Goal: Task Accomplishment & Management: Manage account settings

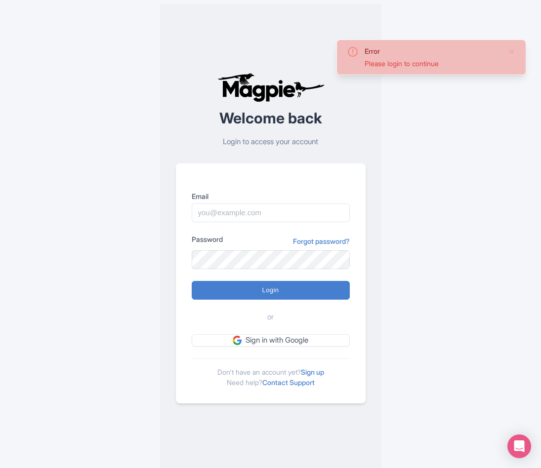
click at [244, 217] on input "Email" at bounding box center [271, 213] width 158 height 19
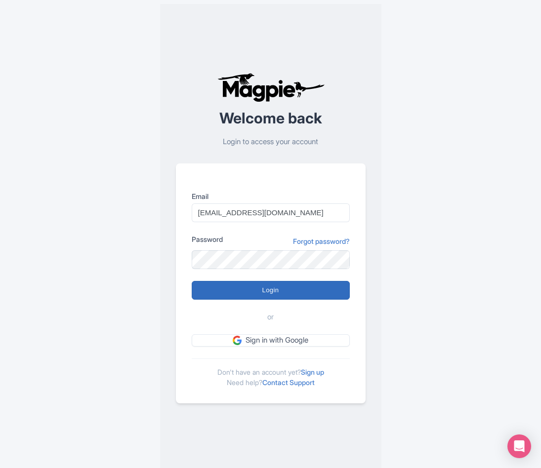
type input "caitlin@gltg.com.au"
click at [255, 286] on input "Login" at bounding box center [271, 290] width 158 height 19
type input "Logging in..."
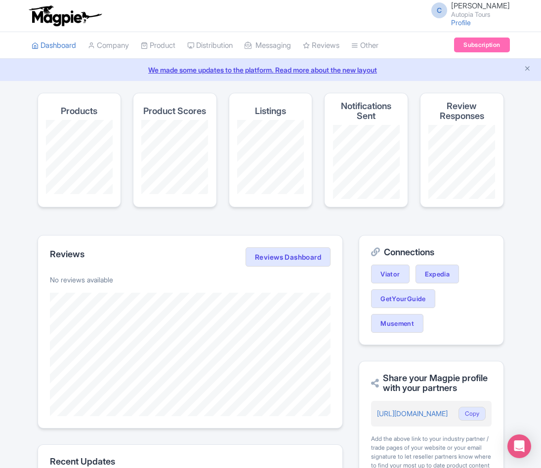
click at [518, 293] on div "Success You have been logged in Magpie recommends Translate your content Using …" at bounding box center [270, 383] width 541 height 581
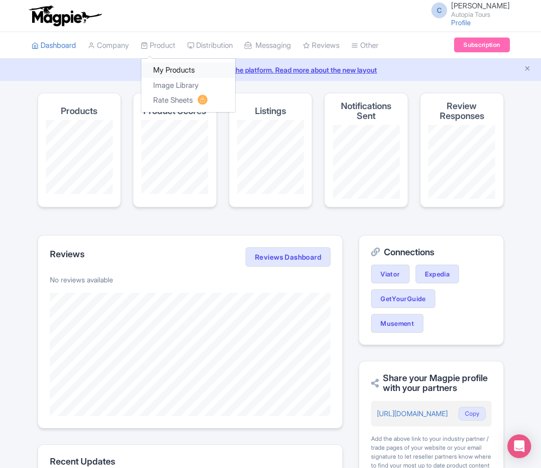
click at [169, 70] on link "My Products" at bounding box center [188, 70] width 94 height 15
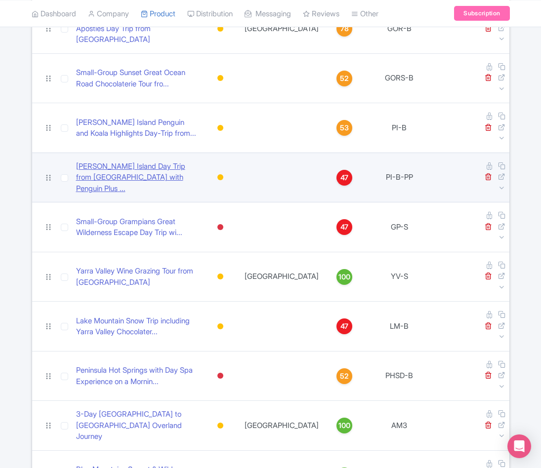
scroll to position [198, 0]
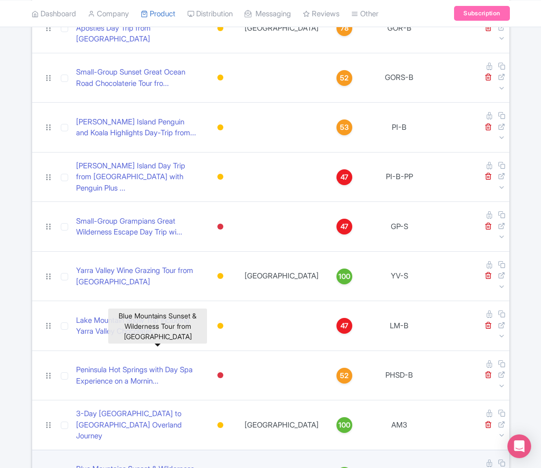
click at [154, 464] on link "Blue Mountains Sunset & Wilderness Tour from [GEOGRAPHIC_DATA]" at bounding box center [137, 475] width 122 height 22
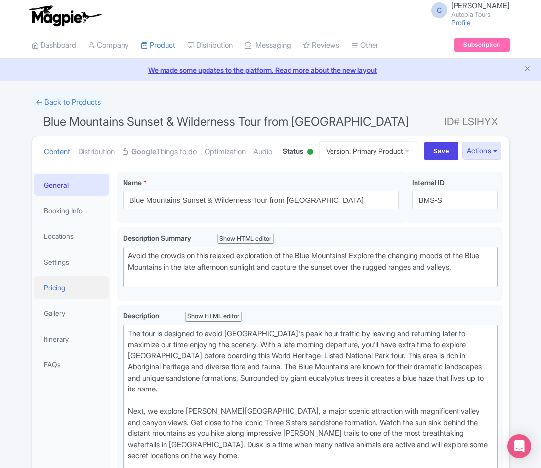
click at [80, 299] on link "Pricing" at bounding box center [71, 288] width 75 height 22
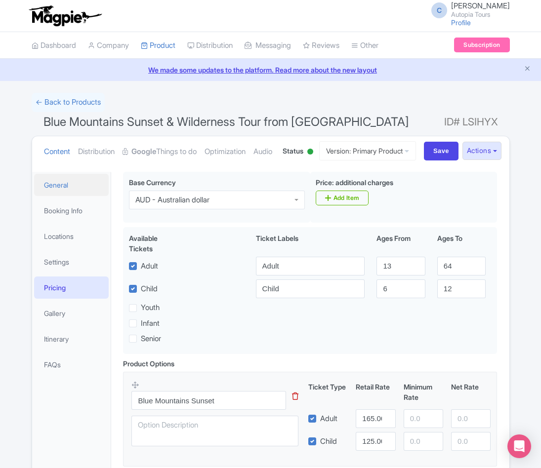
click at [56, 196] on link "General" at bounding box center [71, 185] width 75 height 22
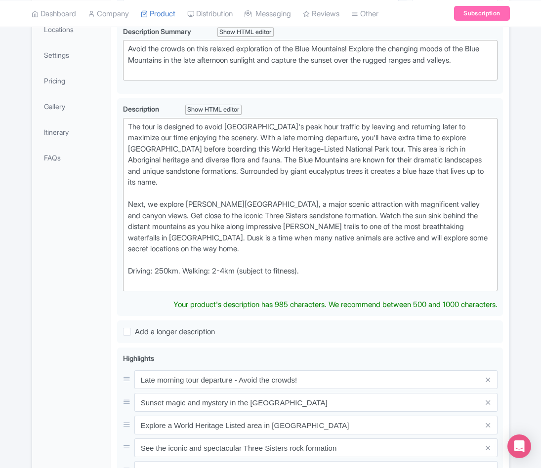
scroll to position [59, 0]
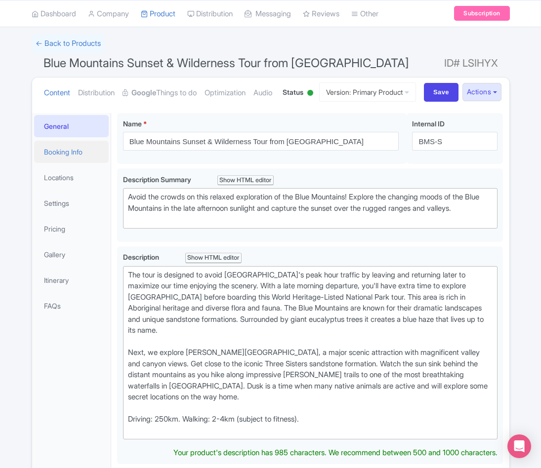
click at [76, 163] on link "Booking Info" at bounding box center [71, 152] width 75 height 22
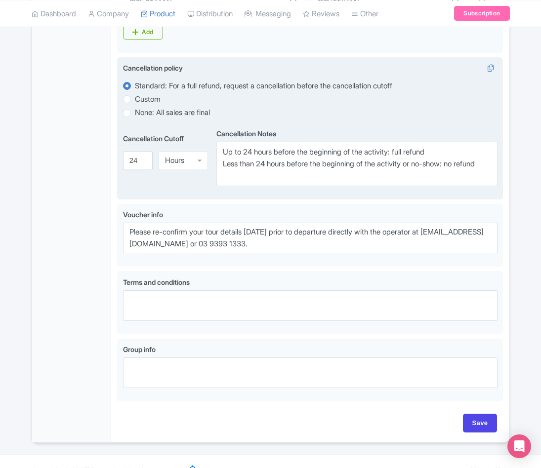
scroll to position [602, 0]
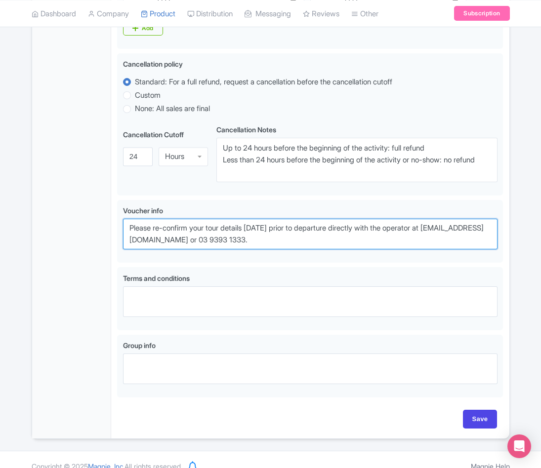
drag, startPoint x: 296, startPoint y: 279, endPoint x: 94, endPoint y: 249, distance: 203.4
click at [94, 249] on div "General Booking Info Locations Settings Pricing Gallery Itinerary FAQs Blue Mou…" at bounding box center [270, 1] width 477 height 875
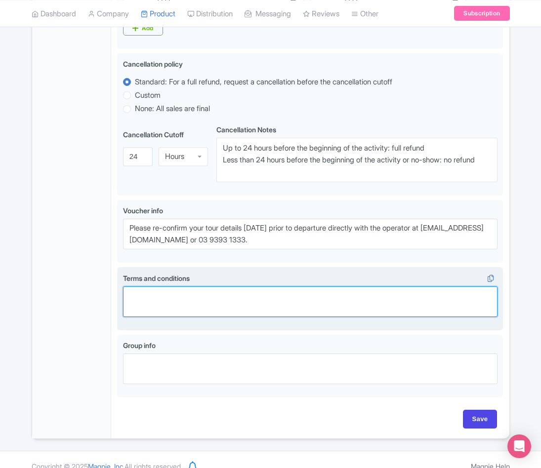
click at [245, 317] on textarea "Terms and conditions i" at bounding box center [310, 302] width 375 height 31
paste textarea "Click here to view full version: [URL][DOMAIN_NAME]"
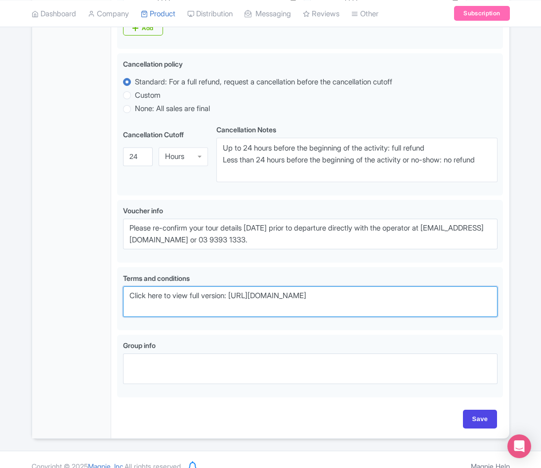
type textarea "Click here to view full version: [URL][DOMAIN_NAME]"
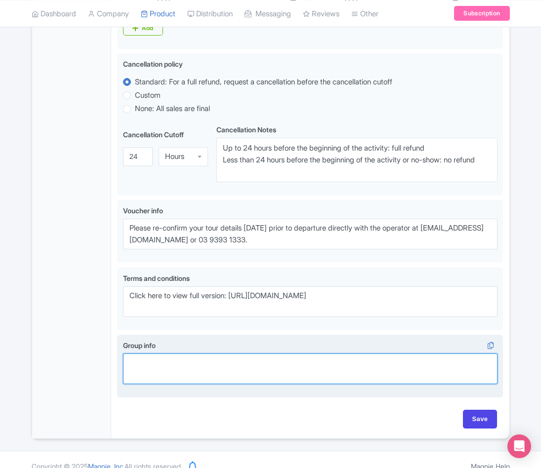
click at [176, 384] on textarea "Group info i" at bounding box center [310, 369] width 375 height 31
paste textarea "Private Tours: Private charters services are available on request at [EMAIL_ADD…"
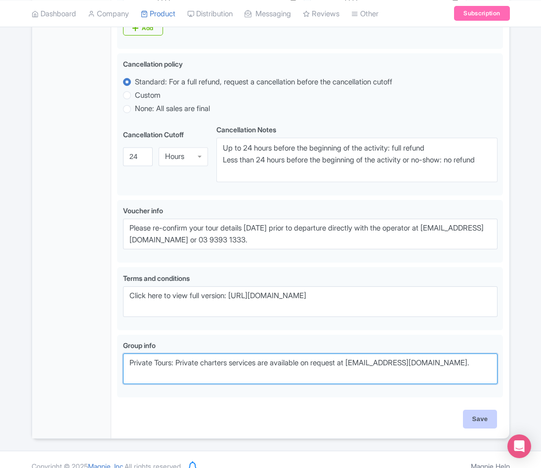
type textarea "Private Tours: Private charters services are available on request at [EMAIL_ADD…"
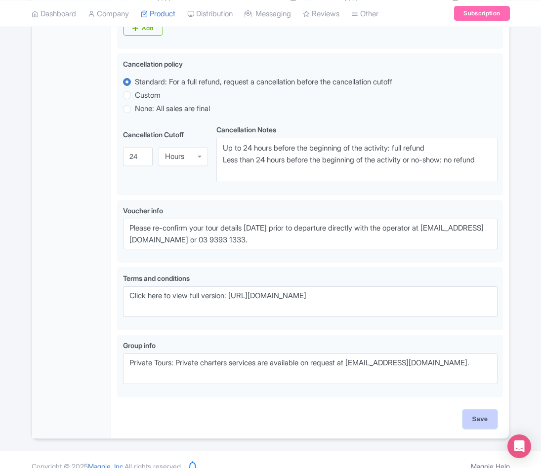
click at [473, 429] on input "Save" at bounding box center [480, 419] width 35 height 19
type input "Saving..."
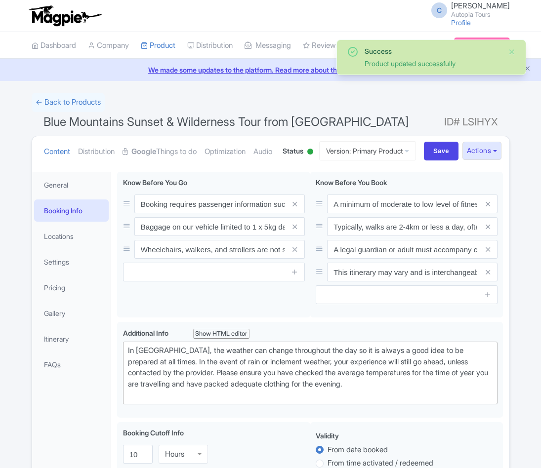
scroll to position [210, 0]
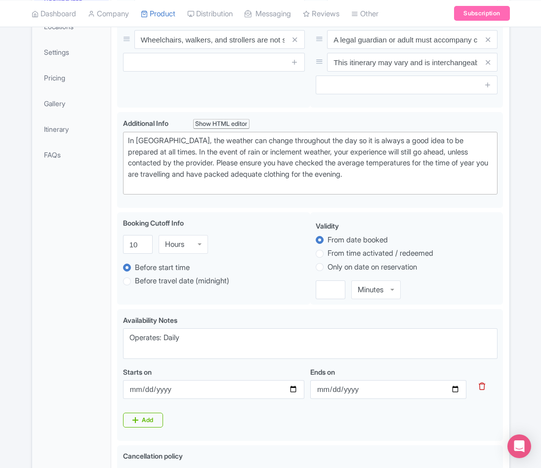
click at [517, 190] on div "Success Product updated successfully ← Back to Products Blue Mountains Sunset &…" at bounding box center [270, 357] width 541 height 949
click at [62, 38] on link "Locations" at bounding box center [71, 26] width 75 height 22
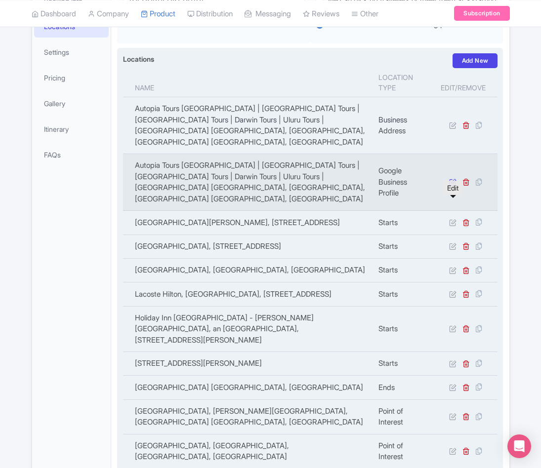
click at [453, 186] on icon at bounding box center [452, 181] width 7 height 7
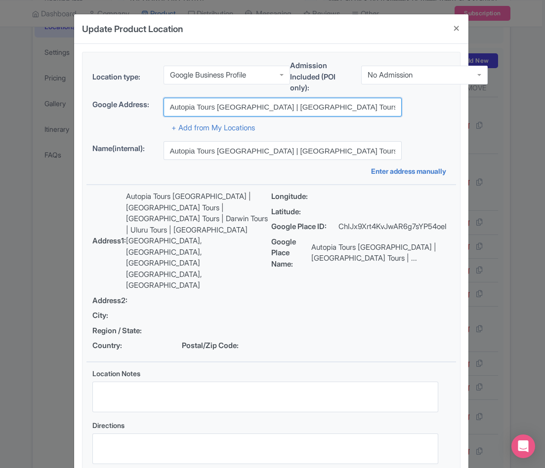
click at [309, 110] on input "Autopia Tours Australia | Melbourne Tours | Sydney Tours | Darwin Tours | Uluru…" at bounding box center [283, 107] width 239 height 19
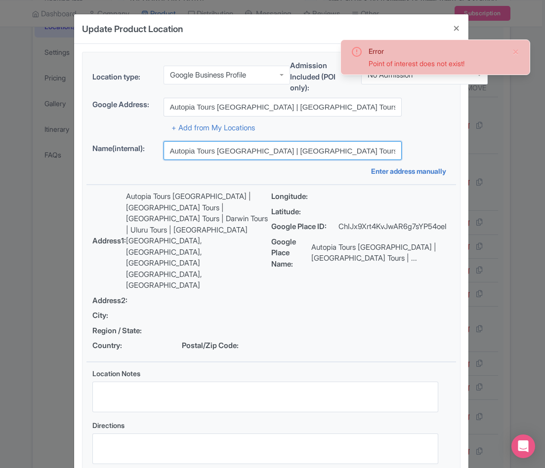
click at [266, 148] on input "Autopia Tours Australia | Melbourne Tours | Sydney Tours | Darwin Tours | Uluru…" at bounding box center [283, 150] width 239 height 19
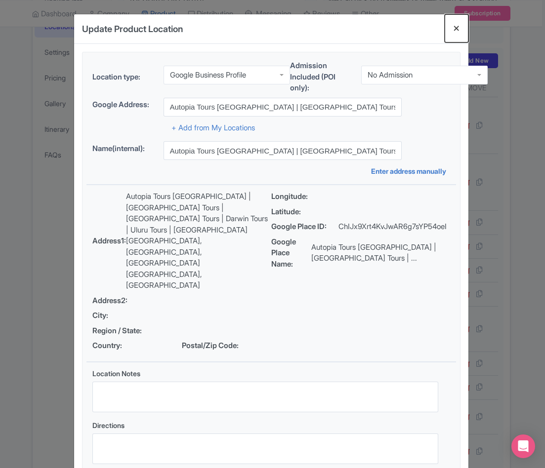
click at [454, 27] on button "Close" at bounding box center [457, 28] width 24 height 28
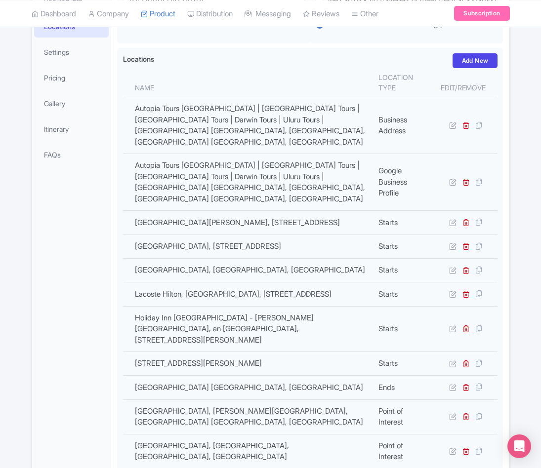
click at [519, 106] on div "Error Point of interest does not exist! ← Back to Products Blue Mountains Sunse…" at bounding box center [270, 296] width 541 height 826
click at [69, 63] on link "Settings" at bounding box center [71, 52] width 75 height 22
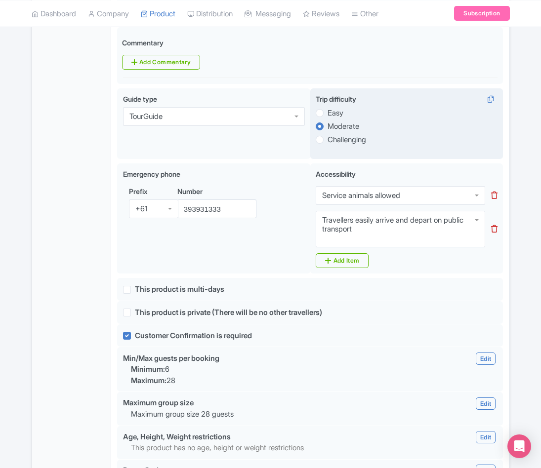
scroll to position [556, 0]
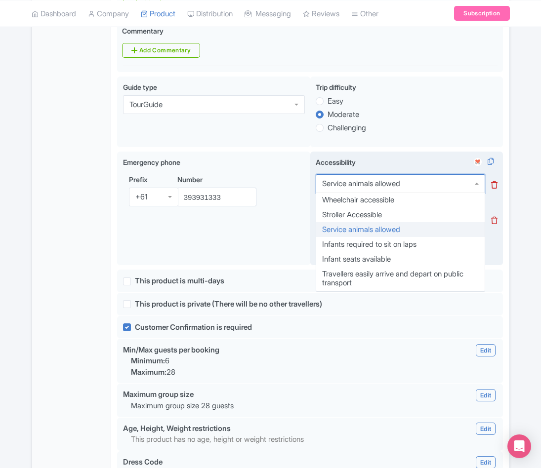
click at [431, 193] on div "Service animals allowed" at bounding box center [401, 183] width 170 height 19
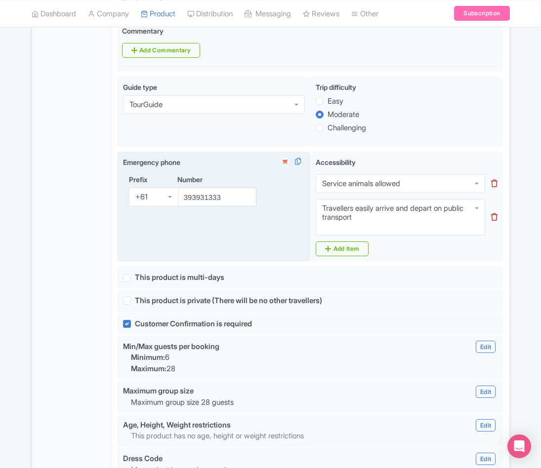
drag, startPoint x: 425, startPoint y: 218, endPoint x: 289, endPoint y: 203, distance: 136.8
click at [289, 203] on div "Emergency phone i Prefix +61 +61 Number 393931333 Accessibility i Service anima…" at bounding box center [310, 209] width 386 height 115
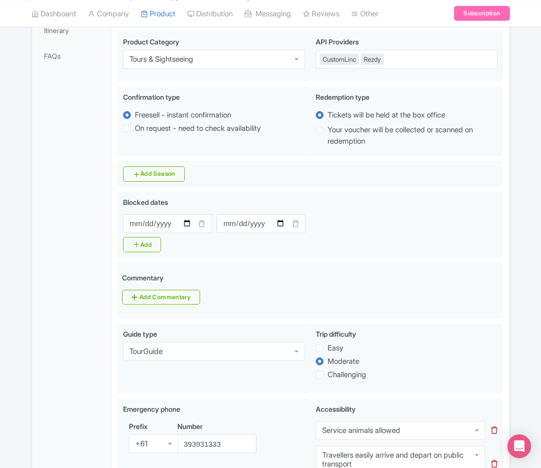
scroll to position [111, 0]
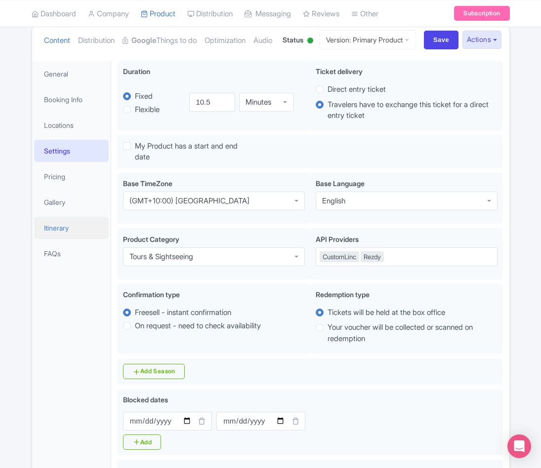
click at [57, 239] on link "Itinerary" at bounding box center [71, 228] width 75 height 22
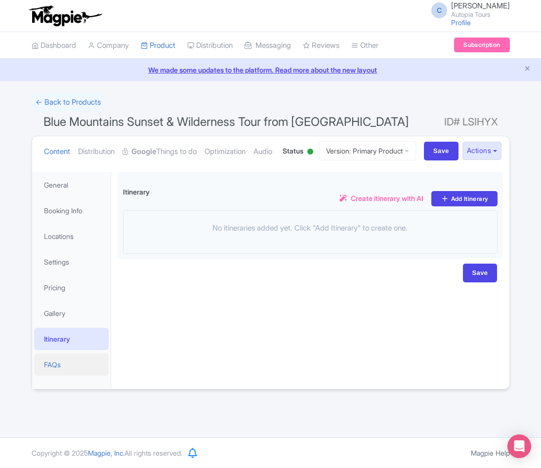
click at [54, 376] on link "FAQs" at bounding box center [71, 365] width 75 height 22
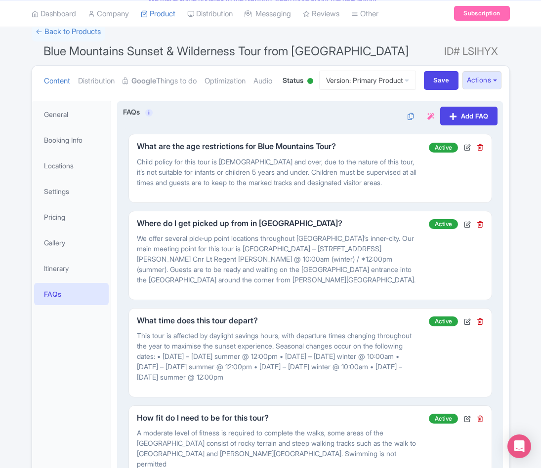
scroll to position [0, 0]
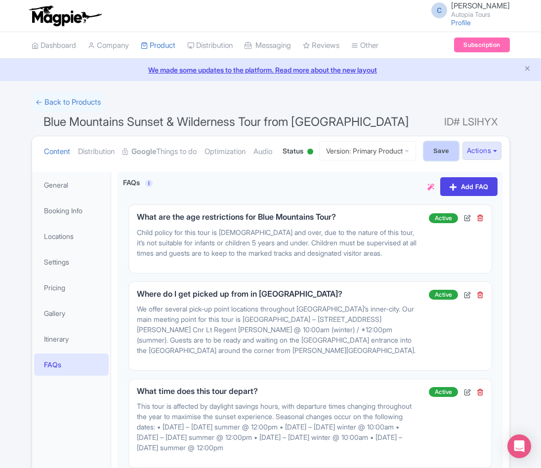
click at [429, 161] on input "Save" at bounding box center [441, 151] width 35 height 19
type input "Saving..."
click at [99, 148] on link "Distribution" at bounding box center [96, 151] width 37 height 31
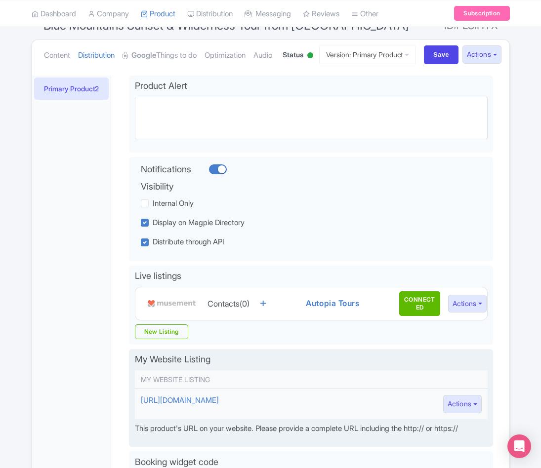
scroll to position [24, 0]
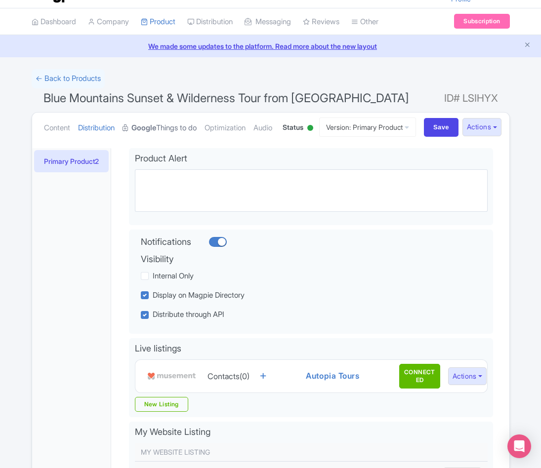
click at [169, 128] on link "Google Things to do" at bounding box center [160, 128] width 74 height 31
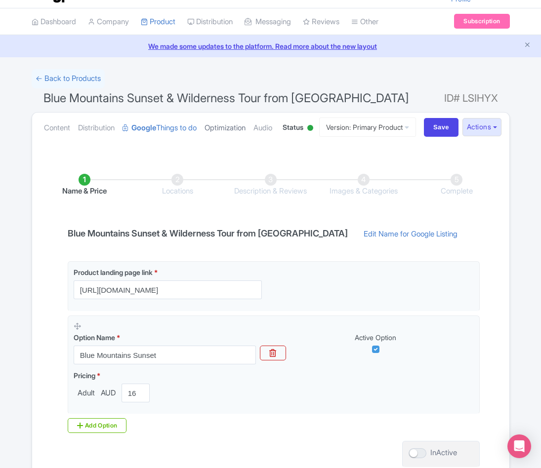
click at [245, 128] on link "Optimization" at bounding box center [225, 128] width 41 height 31
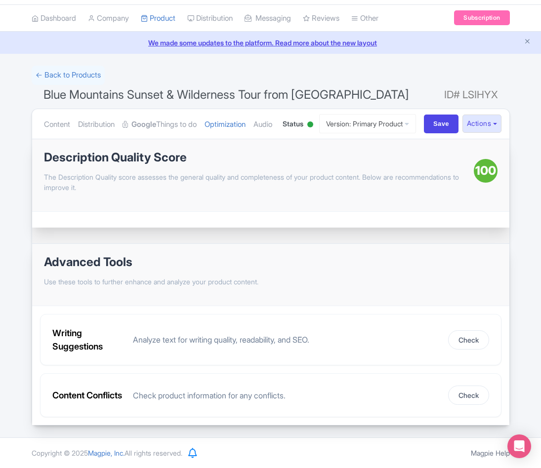
scroll to position [73, 0]
click at [518, 70] on div "Success Product updated successfully ← Back to Products Blue Mountains Sunset &…" at bounding box center [270, 246] width 541 height 360
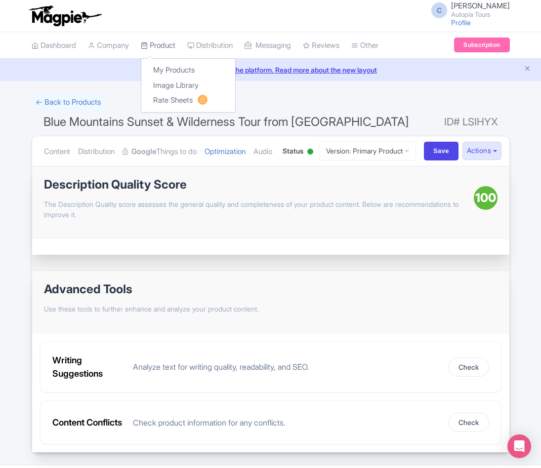
click at [158, 43] on link "Product" at bounding box center [158, 45] width 35 height 27
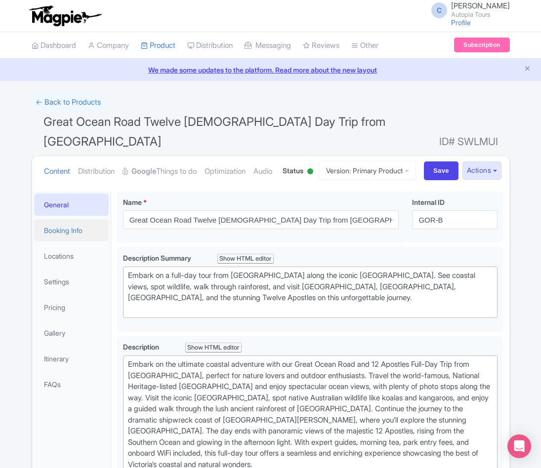
click at [78, 242] on link "Booking Info" at bounding box center [71, 230] width 75 height 22
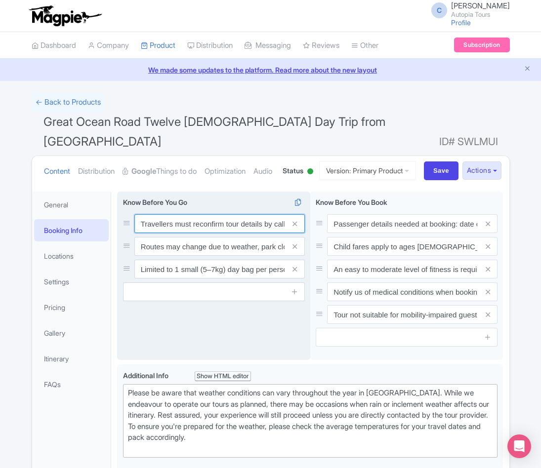
click at [189, 233] on input "Travellers must reconfirm tour details by calling [PHONE_NUMBER] [DATE] before …" at bounding box center [219, 223] width 170 height 19
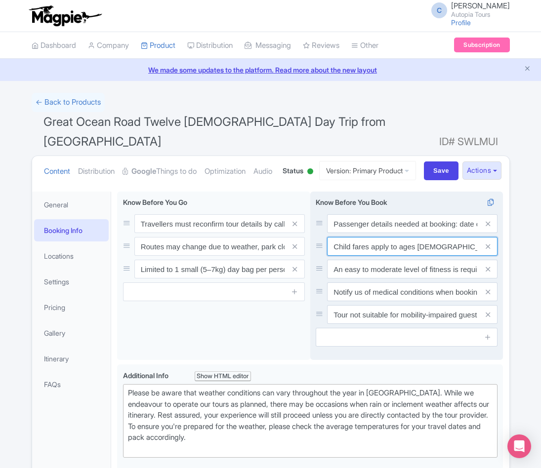
click at [405, 256] on input "Child fares apply to ages [DEMOGRAPHIC_DATA]. All children 0–17 must be with an…" at bounding box center [412, 246] width 170 height 19
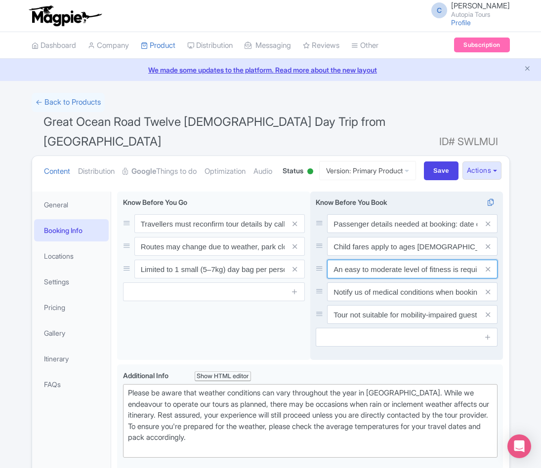
click at [378, 279] on input "An easy to moderate level of fitness is required to complete beach walks." at bounding box center [412, 269] width 170 height 19
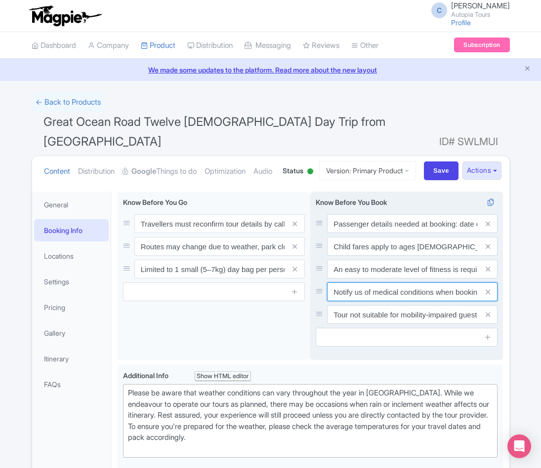
click at [377, 301] on input "Notify us of medical conditions when booking. Tour requires moderate to high fi…" at bounding box center [412, 292] width 170 height 19
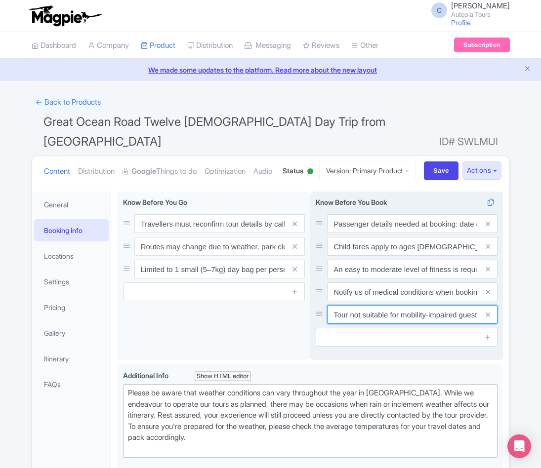
click at [369, 324] on input "Tour not suitable for mobility-impaired guests, including wheelchairs, walkers,…" at bounding box center [412, 314] width 170 height 19
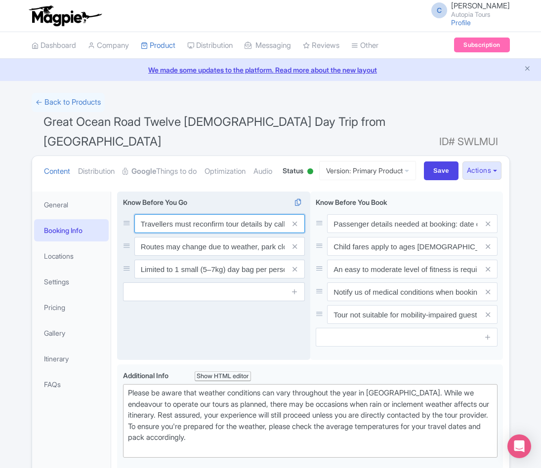
click at [186, 233] on input "Travellers must reconfirm tour details by calling [PHONE_NUMBER] [DATE] before …" at bounding box center [219, 223] width 170 height 19
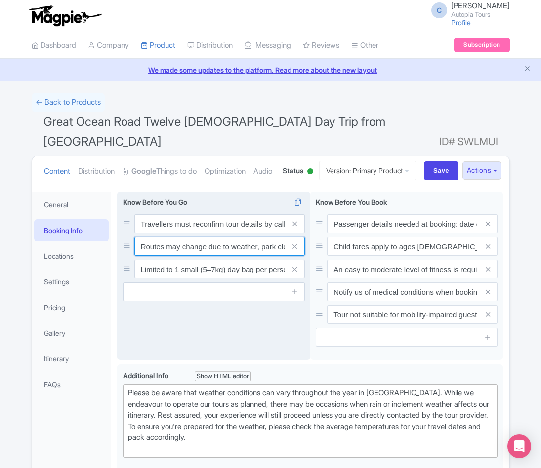
click at [214, 256] on input "Routes may change due to weather, park closures, or road conditions. Guest safe…" at bounding box center [219, 246] width 170 height 19
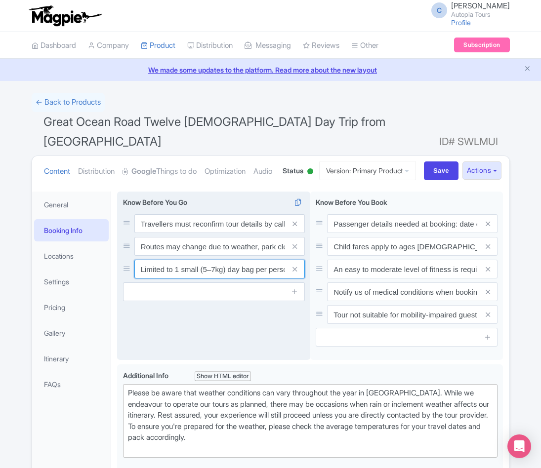
click at [225, 279] on input "Limited to 1 small (5–7kg) day bag per person. No suitcases—please store them a…" at bounding box center [219, 269] width 170 height 19
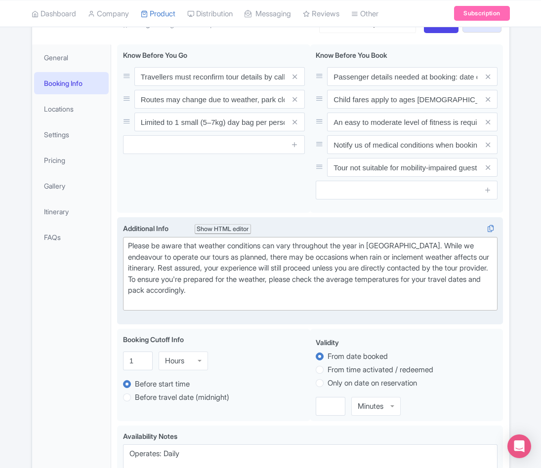
scroll to position [148, 0]
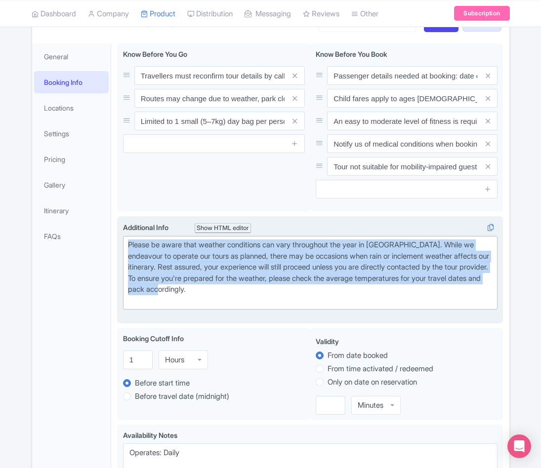
drag, startPoint x: 265, startPoint y: 308, endPoint x: 121, endPoint y: 258, distance: 152.7
click at [121, 258] on div "<div>Please be aware that weather conditions can vary throughout the year in Vi…" at bounding box center [310, 269] width 386 height 107
type trix-editor "<div>Please be aware that weather conditions can vary throughout the year in Vi…"
copy div "Please be aware that weather conditions can vary throughout the year in [GEOGRA…"
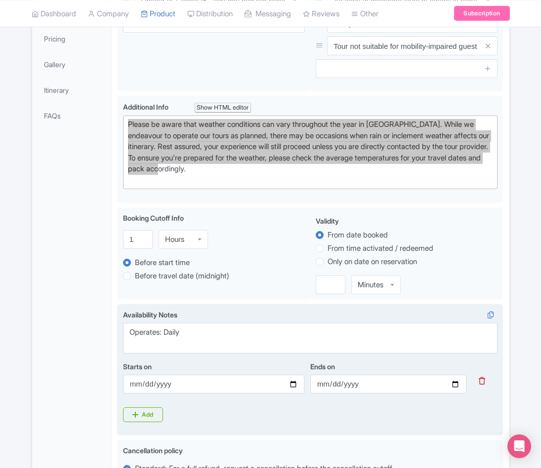
scroll to position [297, 0]
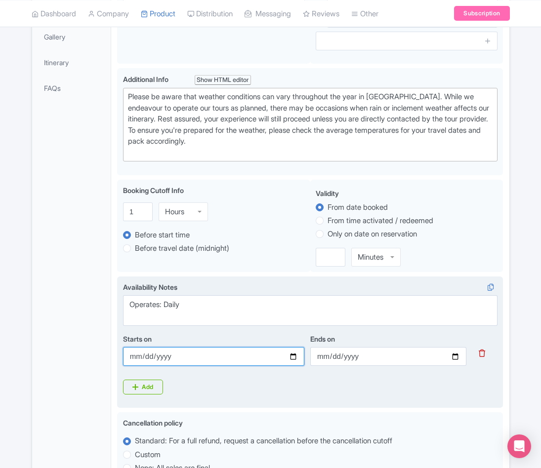
click at [178, 366] on input "2025-04-01" at bounding box center [213, 356] width 181 height 19
click at [290, 366] on input "2025-04-01" at bounding box center [213, 356] width 181 height 19
click at [169, 366] on input "2025-04-01" at bounding box center [213, 356] width 181 height 19
click at [166, 366] on input "2025-04-01" at bounding box center [213, 356] width 181 height 19
type input "2024-04-01"
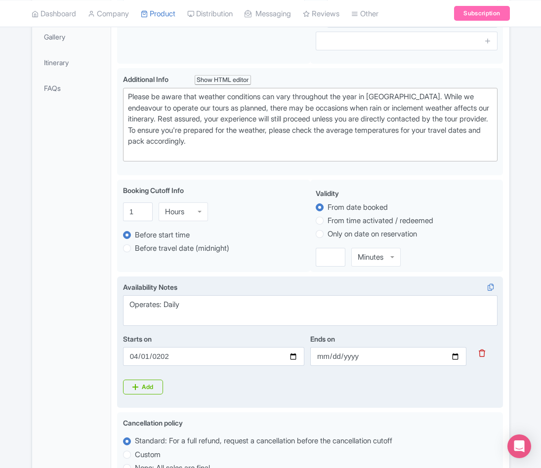
click at [220, 395] on div "Availability Notes Operates: Daily Starts on 2024-04-01 Ends on 2030-03-31 Add" at bounding box center [310, 338] width 375 height 113
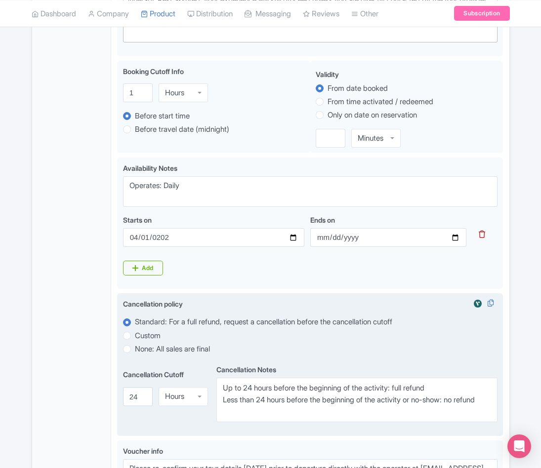
scroll to position [445, 0]
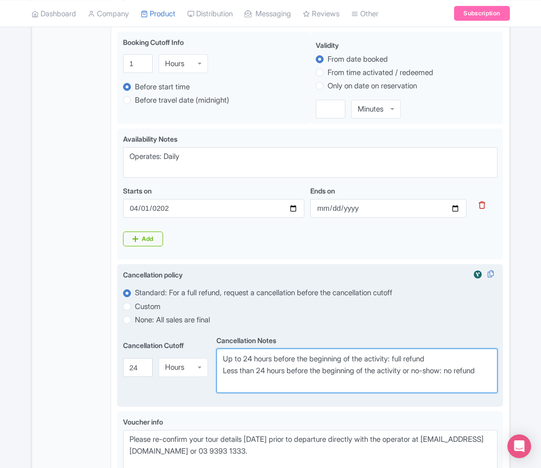
click at [267, 393] on textarea "Up to 24 hours before the beginning of the activity: full refund Less than 24 h…" at bounding box center [356, 371] width 281 height 44
click at [440, 376] on textarea "Up to 24 hours before the beginning of the activity: full refund Less than 24 h…" at bounding box center [356, 371] width 281 height 44
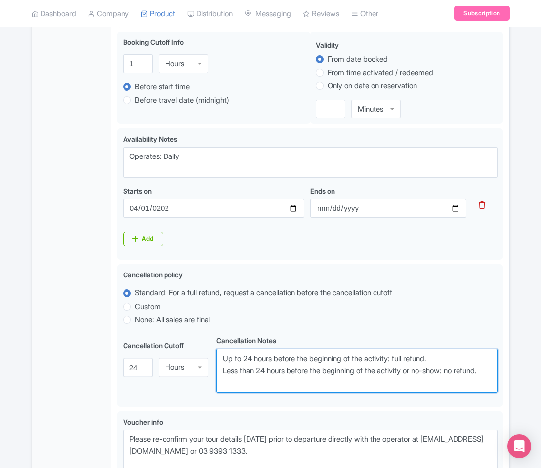
type textarea "Up to 24 hours before the beginning of the activity: full refund. Less than 24 …"
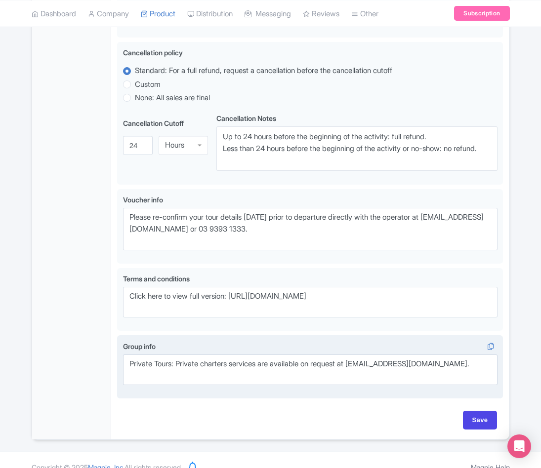
scroll to position [692, 0]
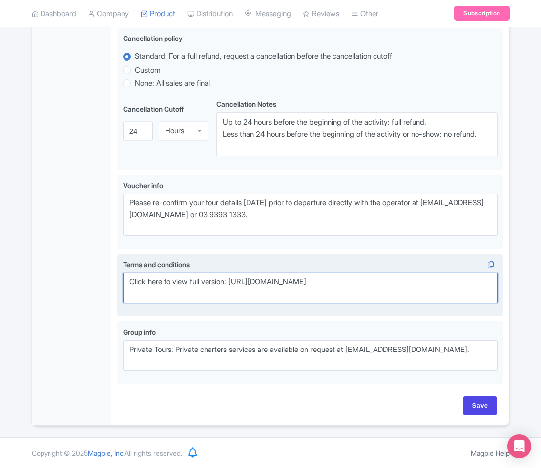
click at [230, 293] on textarea "Click here to view full version: [URL][DOMAIN_NAME]" at bounding box center [310, 288] width 375 height 31
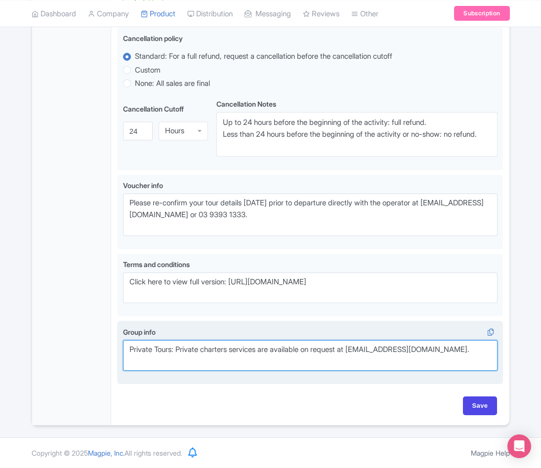
click at [229, 364] on textarea "Private Tours: Private charters services are available on request at [EMAIL_ADD…" at bounding box center [310, 355] width 375 height 31
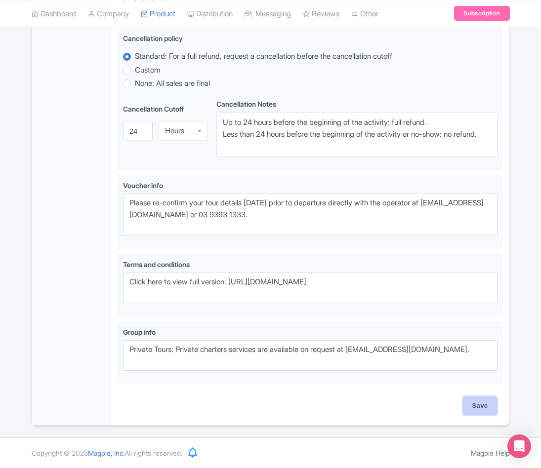
click at [479, 414] on input "Save" at bounding box center [480, 406] width 35 height 19
type input "Saving..."
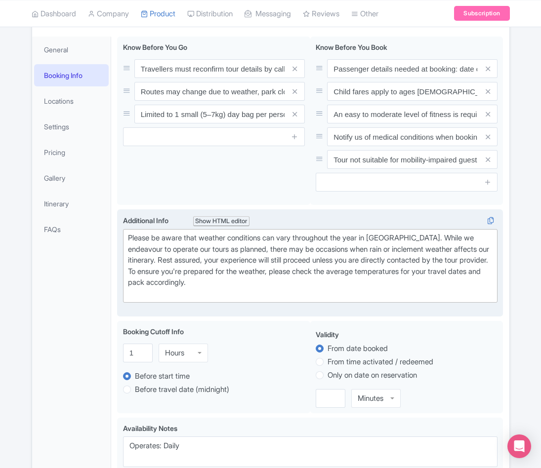
scroll to position [12, 0]
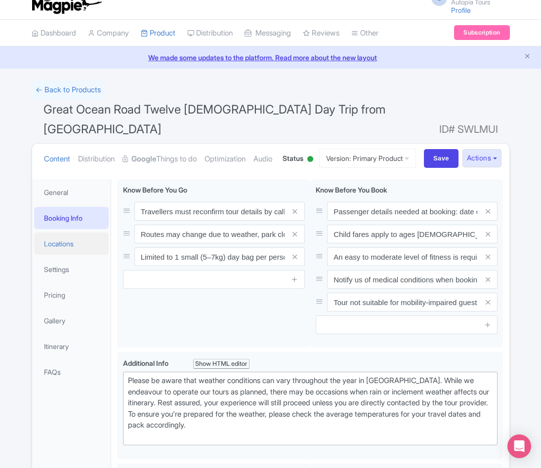
click at [55, 255] on link "Locations" at bounding box center [71, 244] width 75 height 22
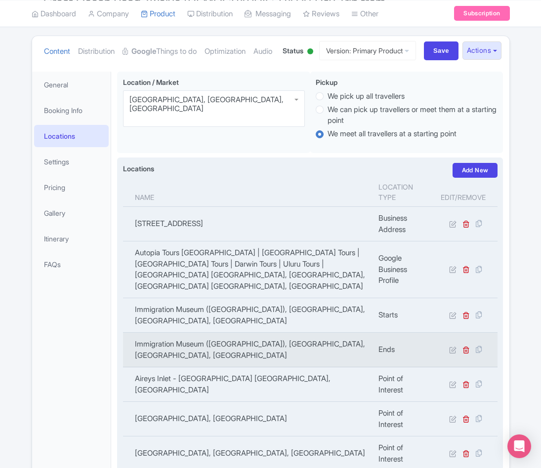
scroll to position [210, 0]
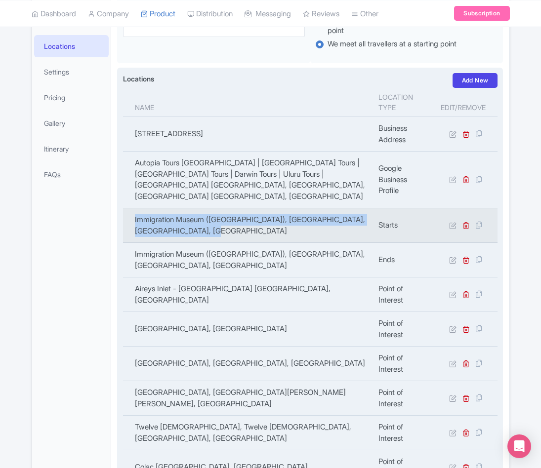
drag, startPoint x: 226, startPoint y: 237, endPoint x: 135, endPoint y: 228, distance: 90.9
click at [135, 228] on td "Immigration Museum ([GEOGRAPHIC_DATA]), [GEOGRAPHIC_DATA], [GEOGRAPHIC_DATA], […" at bounding box center [248, 226] width 250 height 35
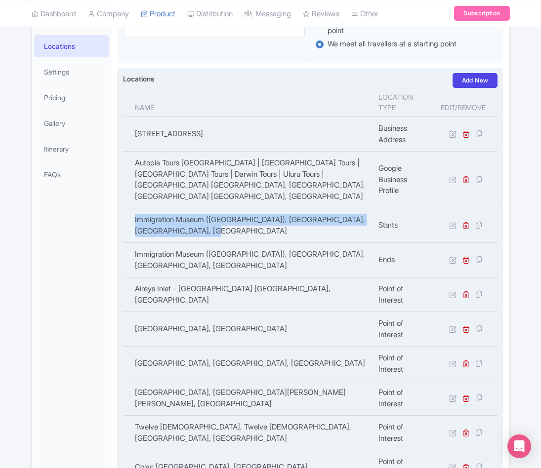
copy td "Immigration Museum ([GEOGRAPHIC_DATA]), [GEOGRAPHIC_DATA], [GEOGRAPHIC_DATA], […"
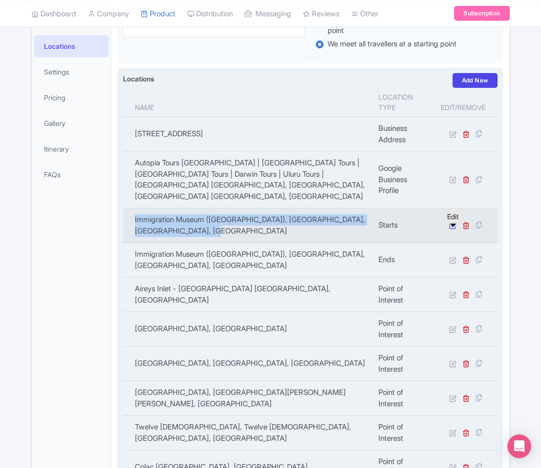
click at [451, 229] on icon at bounding box center [452, 225] width 7 height 7
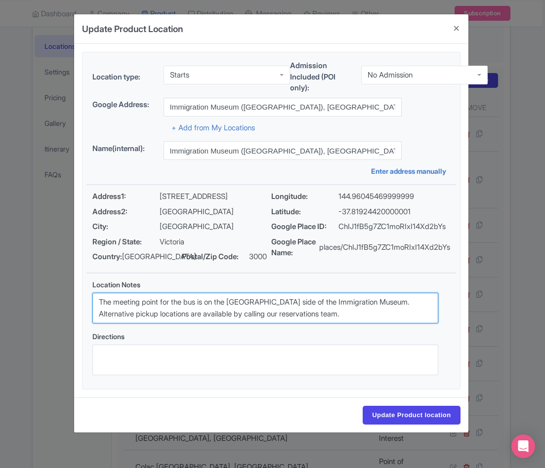
drag, startPoint x: 359, startPoint y: 319, endPoint x: 75, endPoint y: 284, distance: 286.8
click at [75, 284] on div "4ea84c34-d569-444f-81be-8c5378d9c547 Location type: Starts Starts Admission Inc…" at bounding box center [271, 221] width 394 height 354
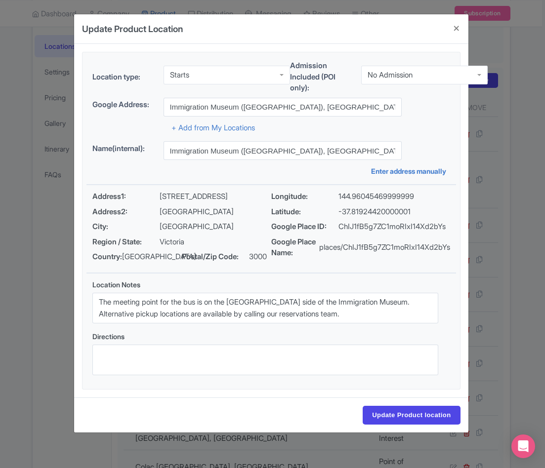
click at [524, 77] on div "Update Product Location 4ea84c34-d569-444f-81be-8c5378d9c547 Location type: Sta…" at bounding box center [272, 234] width 545 height 468
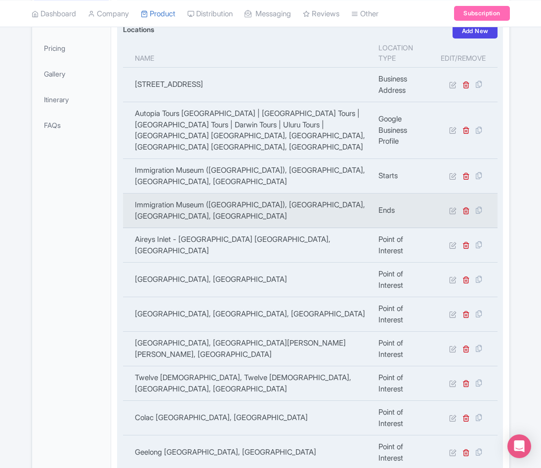
scroll to position [515, 0]
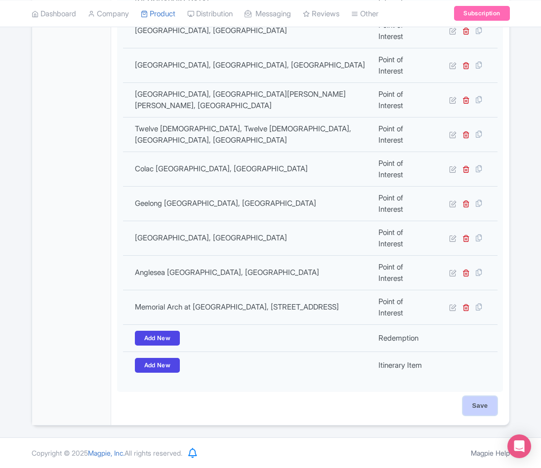
click at [476, 405] on input "Save" at bounding box center [480, 406] width 35 height 19
type input "Saving..."
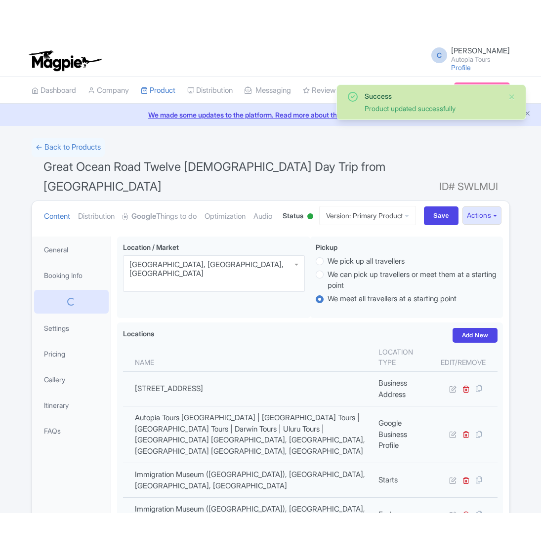
scroll to position [210, 0]
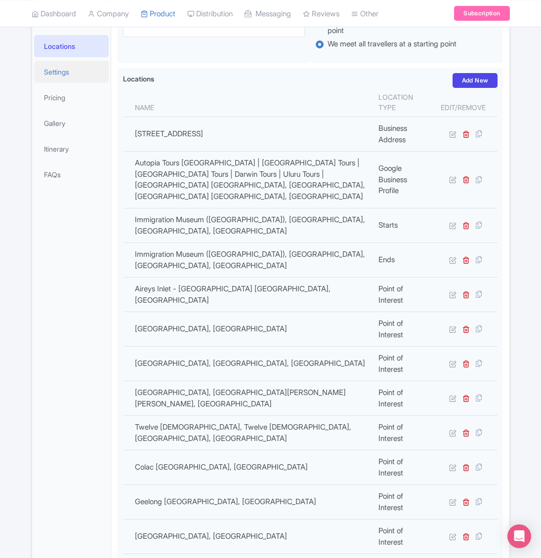
click at [74, 83] on link "Settings" at bounding box center [71, 72] width 75 height 22
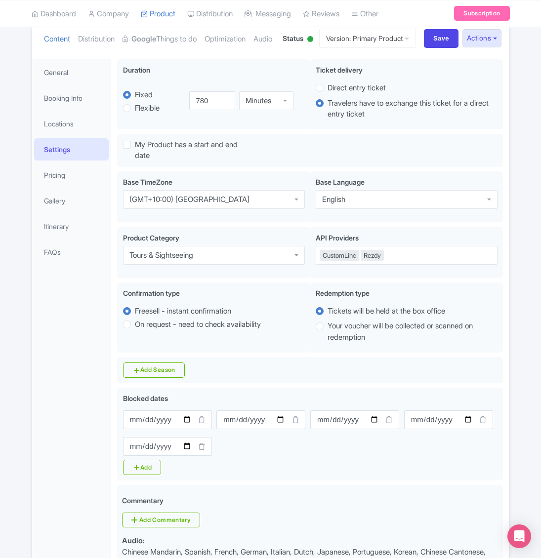
scroll to position [111, 0]
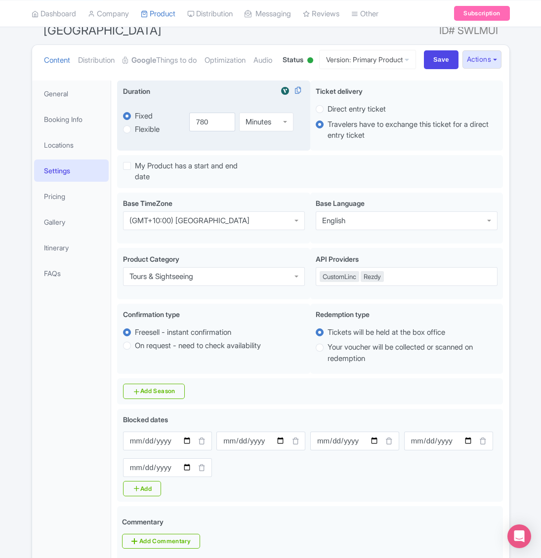
click at [255, 127] on div "Minutes" at bounding box center [259, 122] width 26 height 9
drag, startPoint x: 213, startPoint y: 139, endPoint x: 167, endPoint y: 132, distance: 46.9
click at [156, 133] on div "fixed Fixed Flexible 780.0 minutes 780 Hours Hours Minutes Hours Days" at bounding box center [214, 122] width 182 height 46
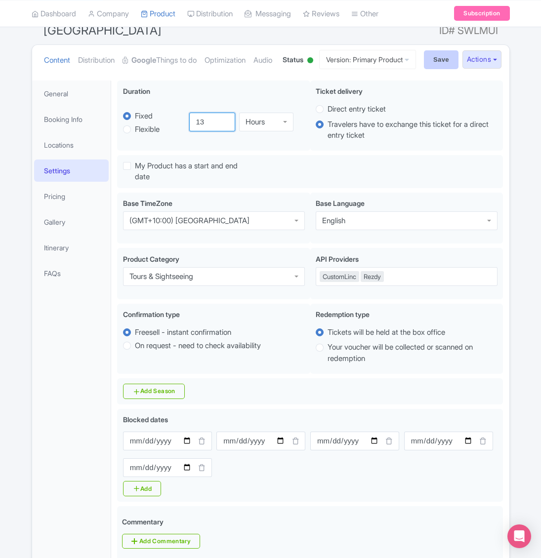
type input "13"
click at [434, 56] on input "Save" at bounding box center [441, 59] width 35 height 19
type input "Saving..."
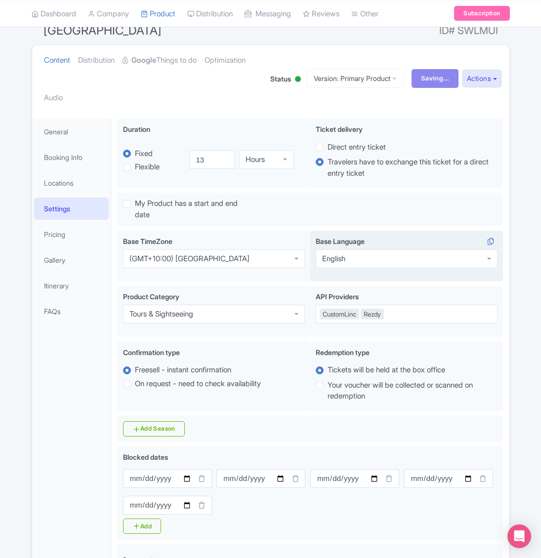
scroll to position [139, 0]
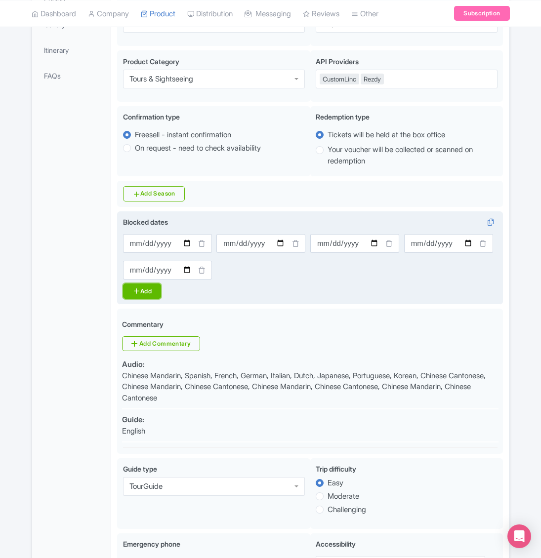
click at [150, 299] on link "Add" at bounding box center [142, 291] width 38 height 15
click at [279, 280] on input "Blocked dates" at bounding box center [260, 270] width 89 height 19
type input "[DATE]"
click at [150, 299] on link "Add" at bounding box center [142, 291] width 38 height 15
click at [374, 280] on input "Blocked dates" at bounding box center [354, 270] width 89 height 19
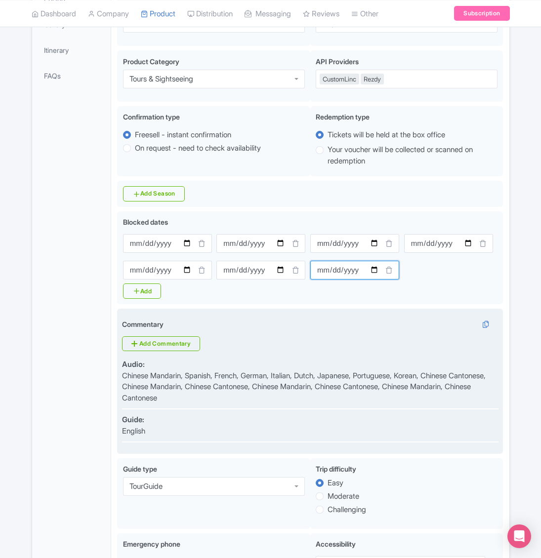
type input "[DATE]"
click at [231, 402] on p "Chinese Mandarin, Spanish, French, German, Italian, Dutch, Japanese, Portuguese…" at bounding box center [310, 388] width 377 height 34
click at [166, 351] on link "Add Commentary" at bounding box center [161, 344] width 78 height 15
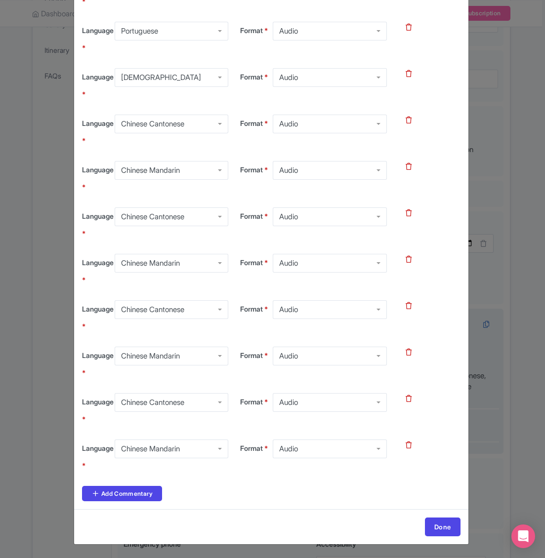
scroll to position [356, 0]
click at [407, 442] on icon at bounding box center [409, 444] width 6 height 7
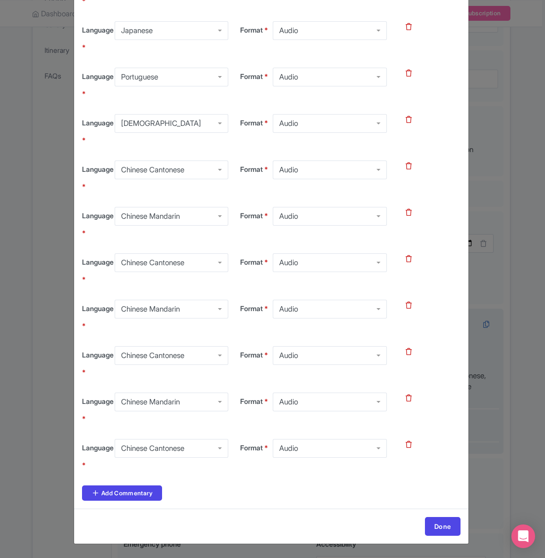
click at [407, 447] on icon at bounding box center [409, 444] width 6 height 7
click at [407, 446] on icon at bounding box center [409, 444] width 6 height 7
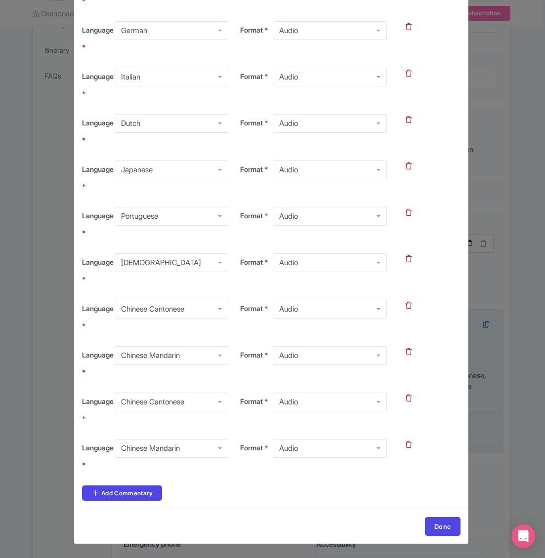
scroll to position [170, 0]
click at [406, 402] on link at bounding box center [409, 398] width 6 height 8
click at [408, 444] on icon at bounding box center [409, 444] width 6 height 7
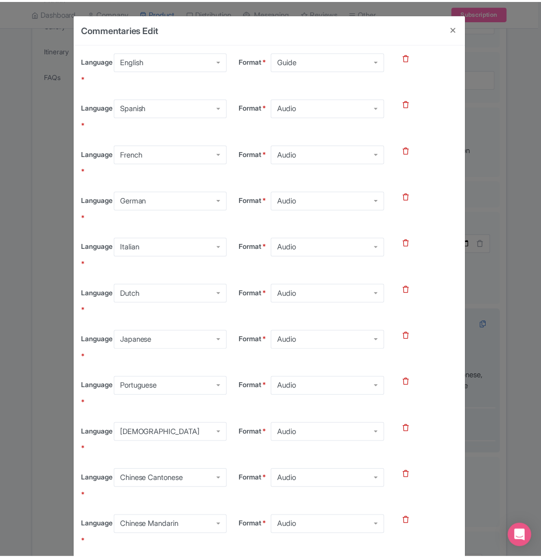
scroll to position [77, 0]
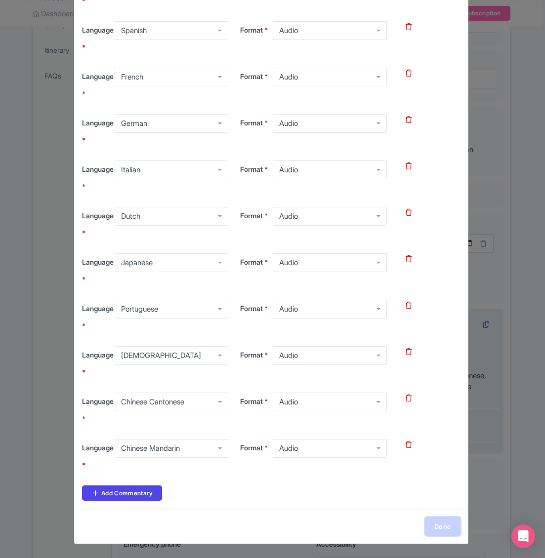
click at [441, 527] on link "Done" at bounding box center [443, 526] width 36 height 19
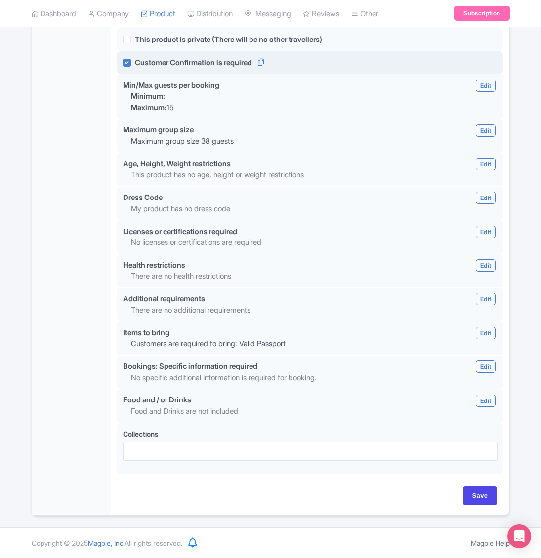
scroll to position [959, 0]
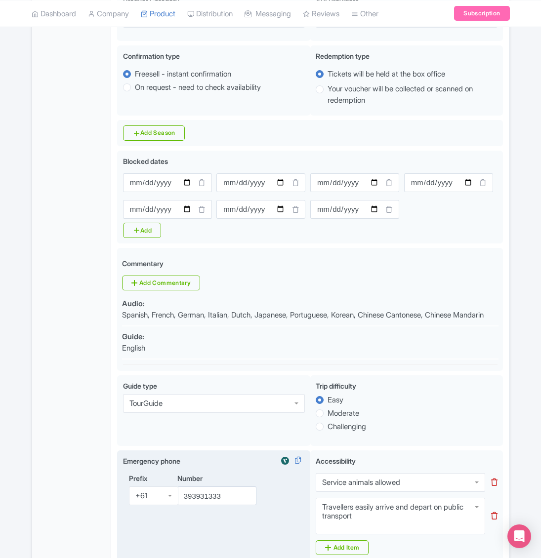
scroll to position [366, 0]
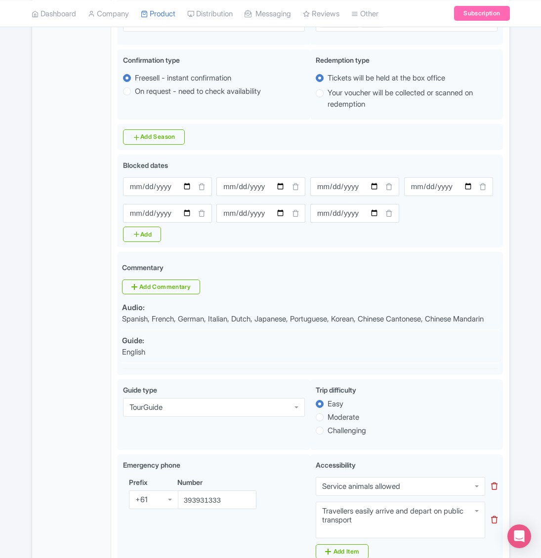
click at [524, 364] on div "Success Product updated successfully ← Back to Products Great Ocean Road Twelve…" at bounding box center [270, 403] width 541 height 1353
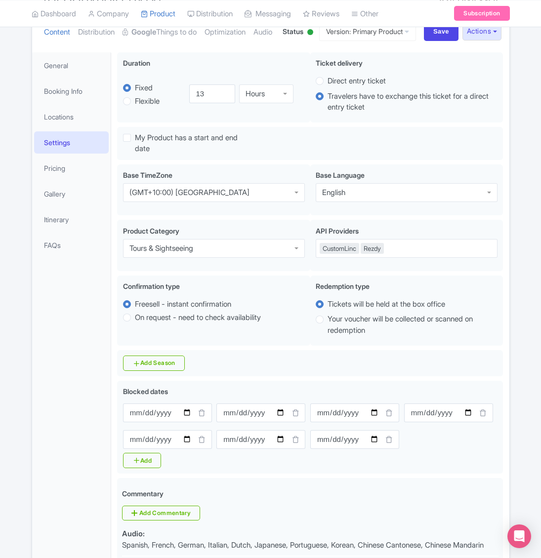
scroll to position [0, 0]
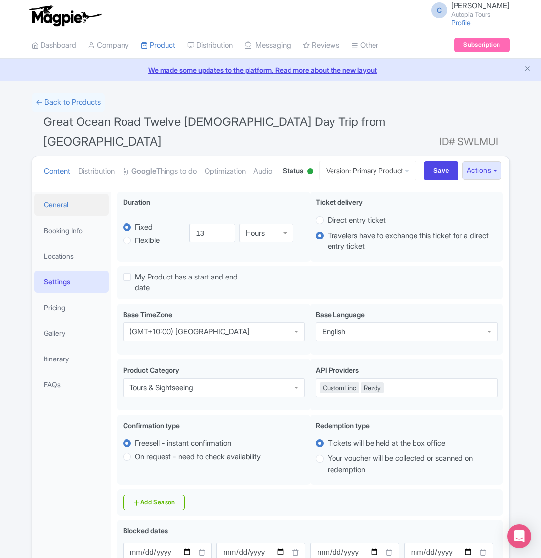
click at [70, 216] on link "General" at bounding box center [71, 205] width 75 height 22
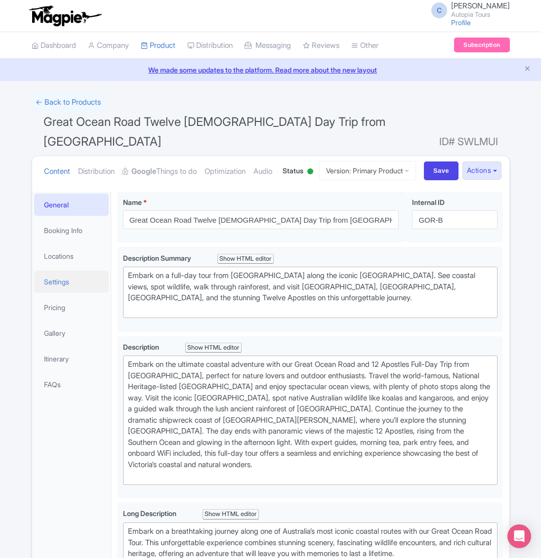
click at [59, 293] on link "Settings" at bounding box center [71, 282] width 75 height 22
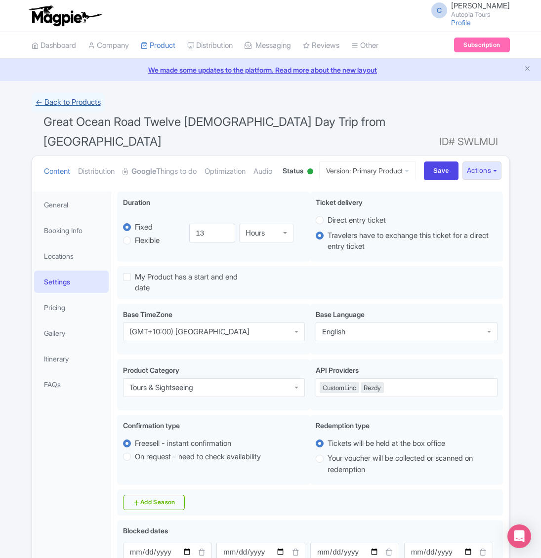
click at [88, 103] on link "← Back to Products" at bounding box center [68, 102] width 73 height 19
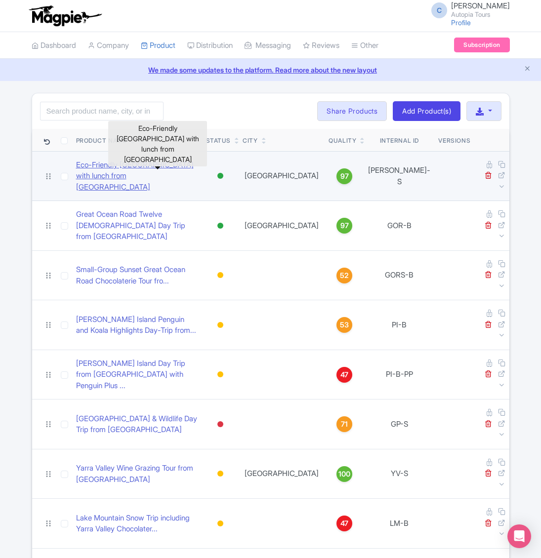
click at [101, 165] on link "Eco-Friendly [GEOGRAPHIC_DATA] with lunch from [GEOGRAPHIC_DATA]" at bounding box center [137, 177] width 122 height 34
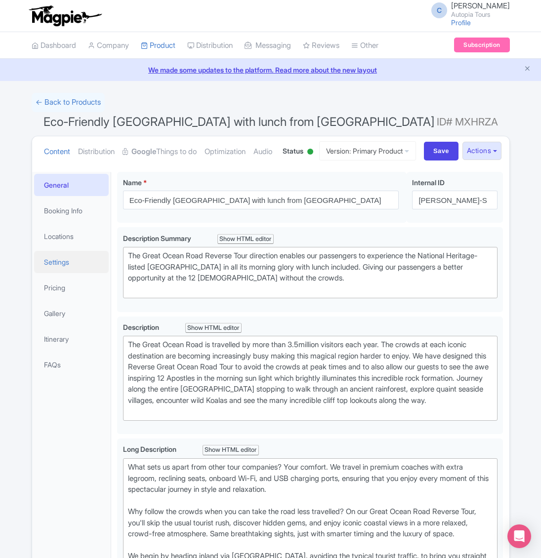
click at [57, 273] on link "Settings" at bounding box center [71, 262] width 75 height 22
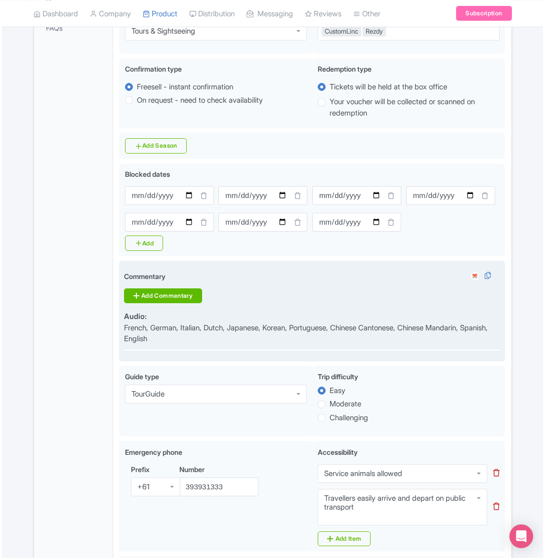
scroll to position [346, 0]
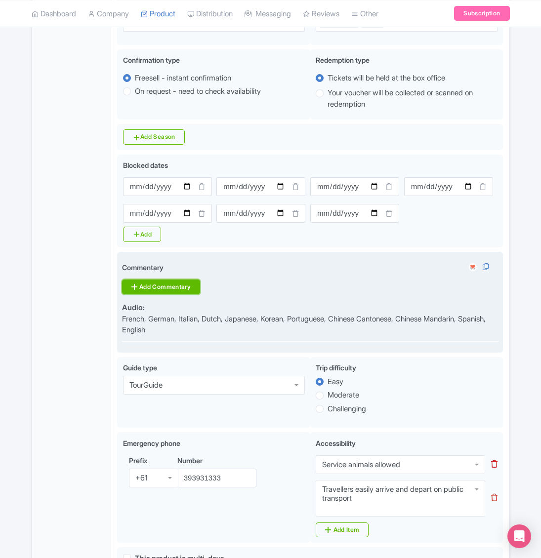
click at [182, 295] on link "Add Commentary" at bounding box center [161, 287] width 78 height 15
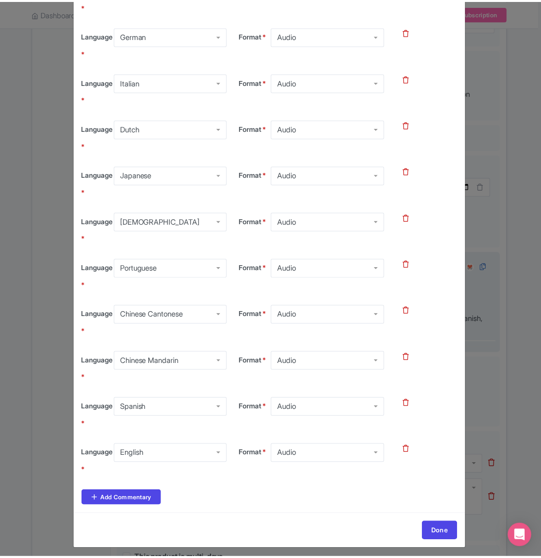
scroll to position [77, 0]
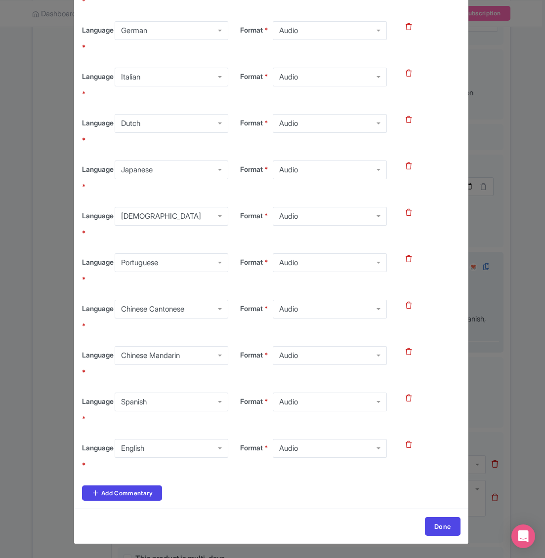
click at [300, 452] on div "Audio" at bounding box center [330, 448] width 114 height 19
click at [434, 524] on link "Done" at bounding box center [443, 526] width 36 height 19
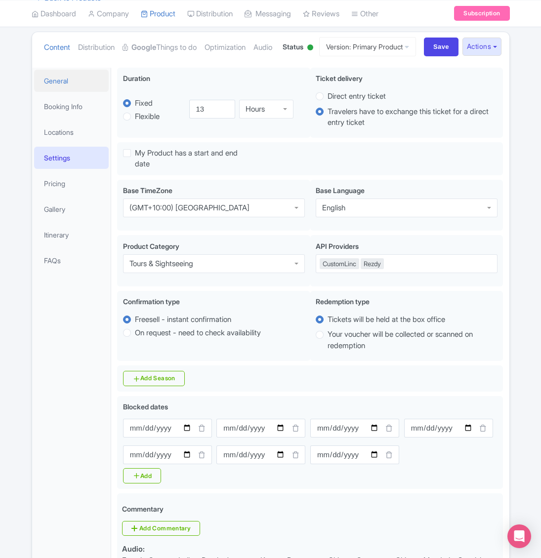
scroll to position [99, 0]
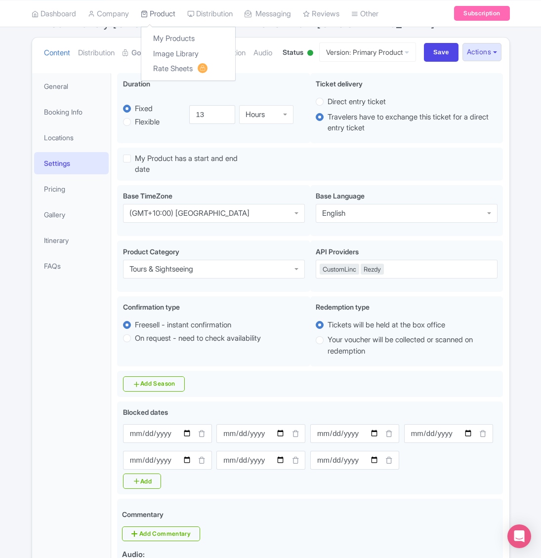
click at [164, 11] on link "Product" at bounding box center [158, 13] width 35 height 27
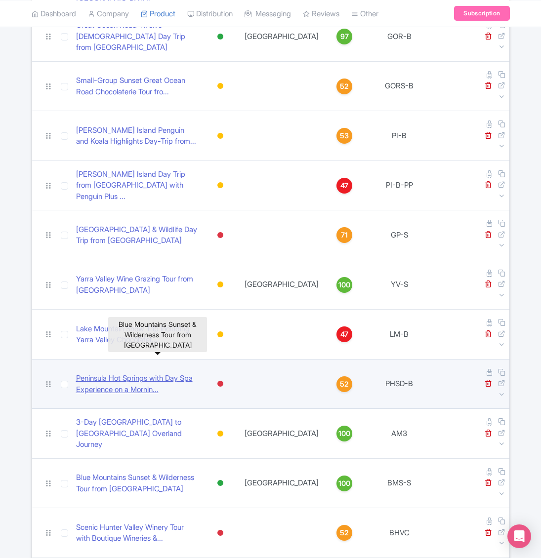
scroll to position [198, 0]
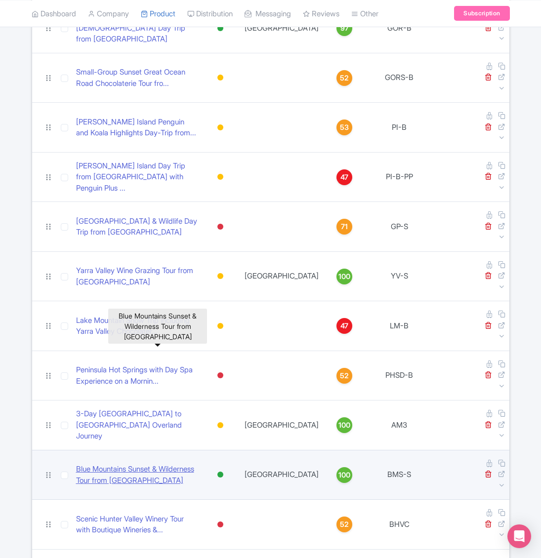
click at [176, 464] on link "Blue Mountains Sunset & Wilderness Tour from [GEOGRAPHIC_DATA]" at bounding box center [137, 475] width 122 height 22
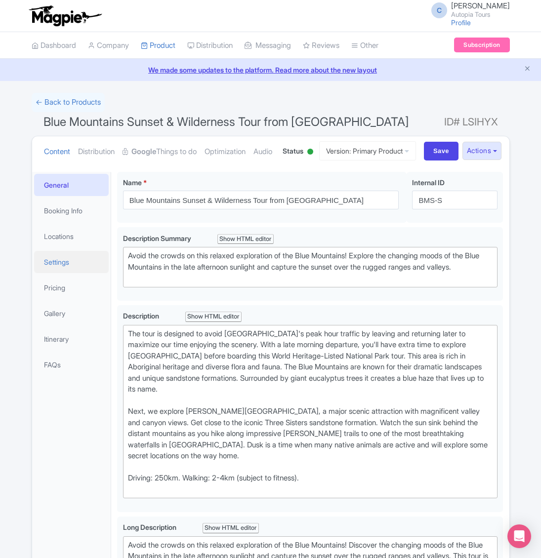
click at [57, 273] on link "Settings" at bounding box center [71, 262] width 75 height 22
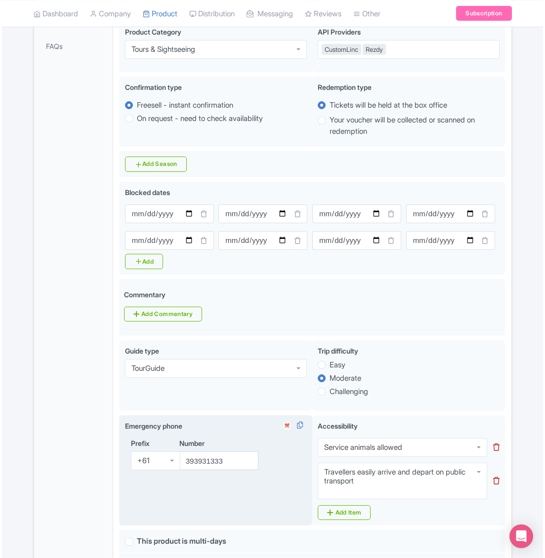
scroll to position [297, 0]
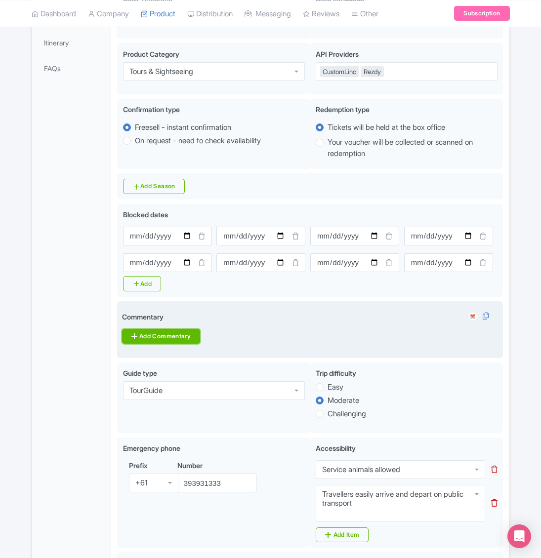
click at [157, 344] on link "Add Commentary" at bounding box center [161, 336] width 78 height 15
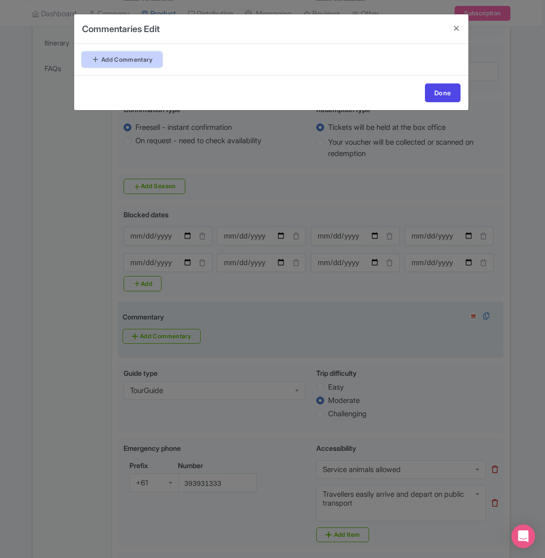
click at [136, 60] on link "Add Commentary" at bounding box center [122, 59] width 80 height 15
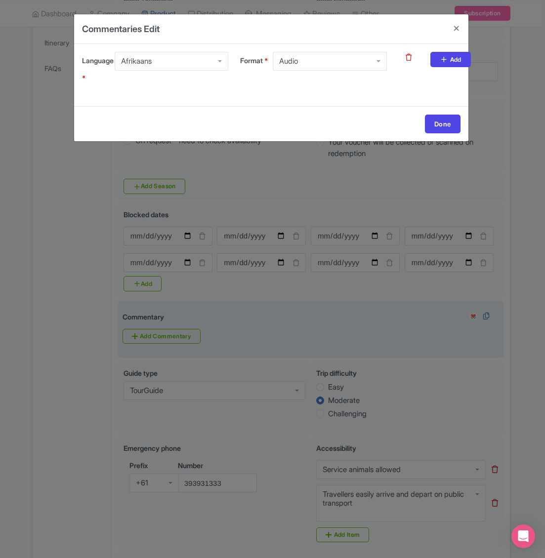
click at [152, 63] on div "Afrikaans" at bounding box center [136, 61] width 31 height 9
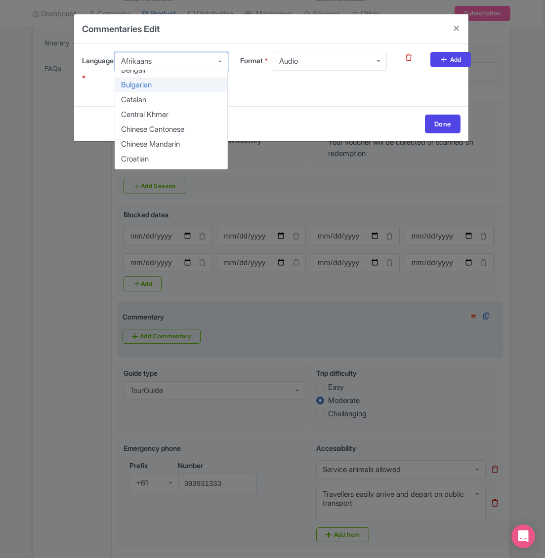
scroll to position [99, 0]
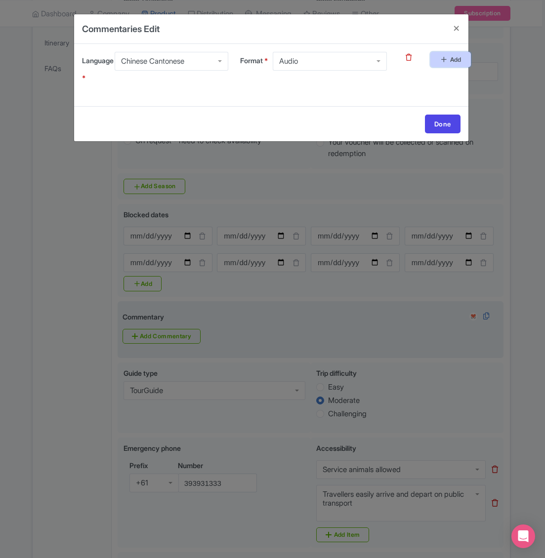
click at [441, 66] on link "Add" at bounding box center [450, 59] width 40 height 15
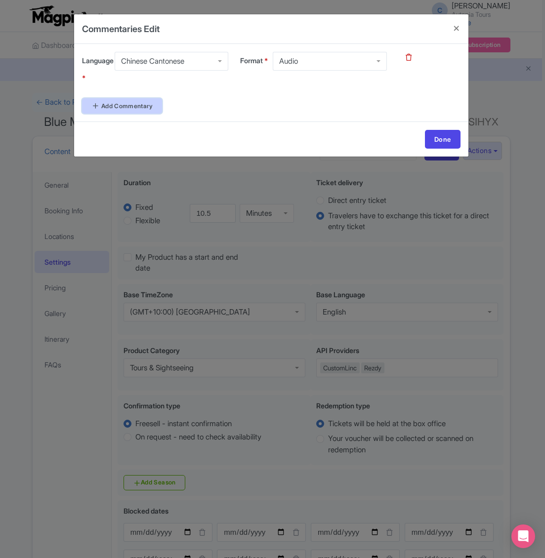
click at [149, 106] on link "Add Commentary" at bounding box center [122, 105] width 80 height 15
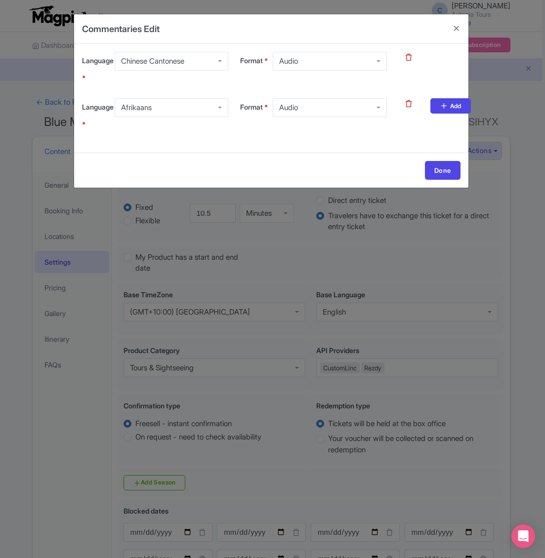
click at [149, 106] on div "Afrikaans" at bounding box center [136, 107] width 31 height 9
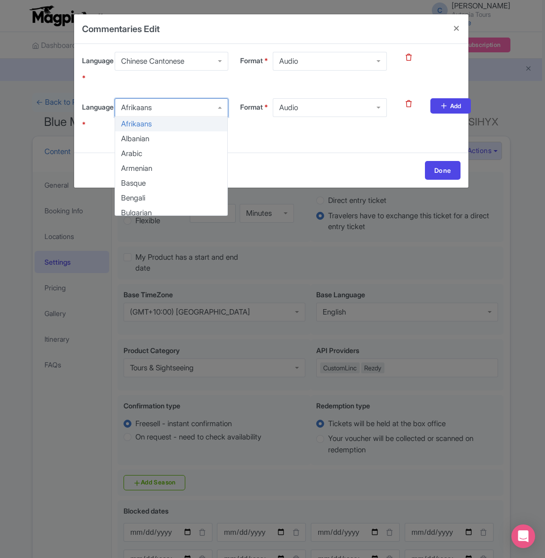
click at [153, 64] on div "Chinese Cantonese" at bounding box center [152, 61] width 63 height 9
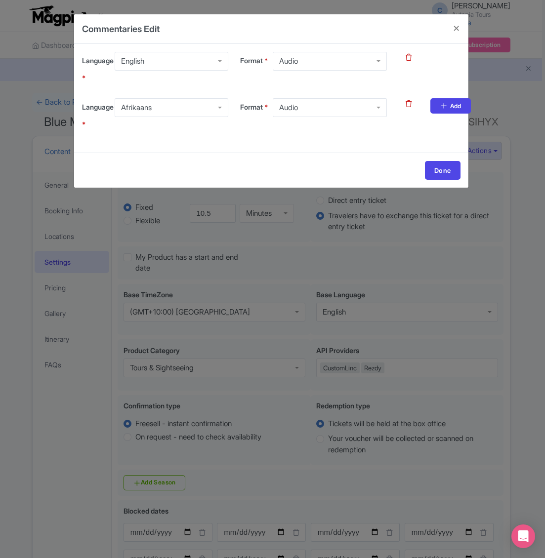
click at [291, 62] on div "Audio" at bounding box center [288, 61] width 19 height 9
click at [184, 107] on div "Afrikaans" at bounding box center [172, 107] width 114 height 19
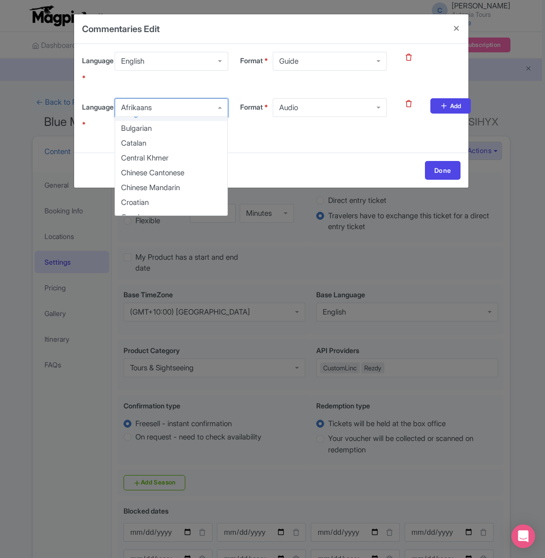
scroll to position [99, 0]
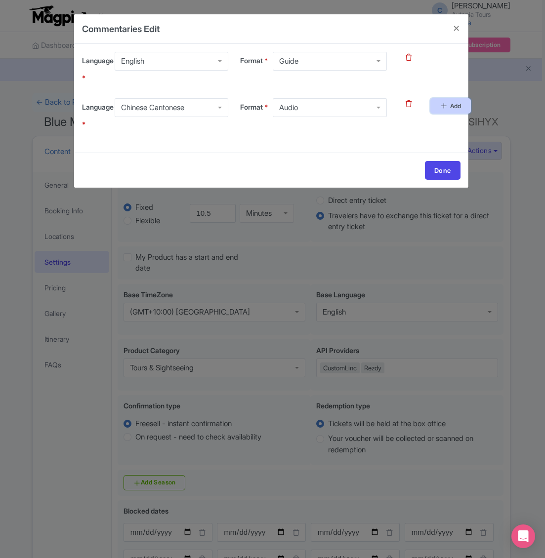
click at [439, 111] on link "Add" at bounding box center [450, 105] width 40 height 15
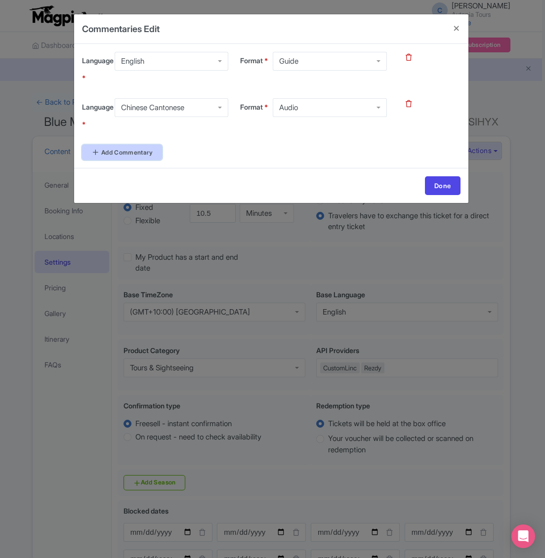
click at [152, 151] on link "Add Commentary" at bounding box center [122, 152] width 80 height 15
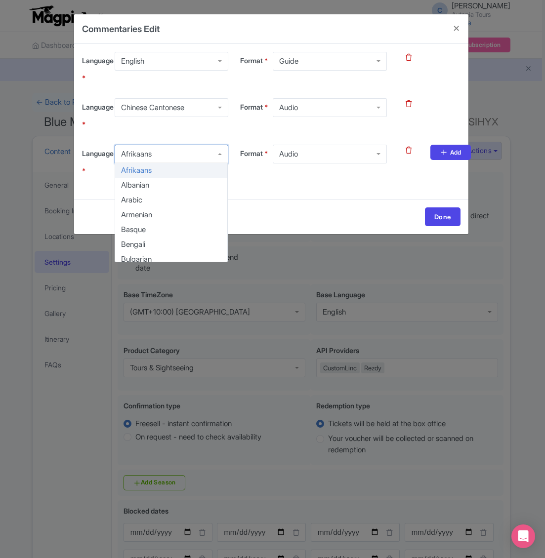
click at [169, 154] on div "Afrikaans" at bounding box center [172, 154] width 114 height 19
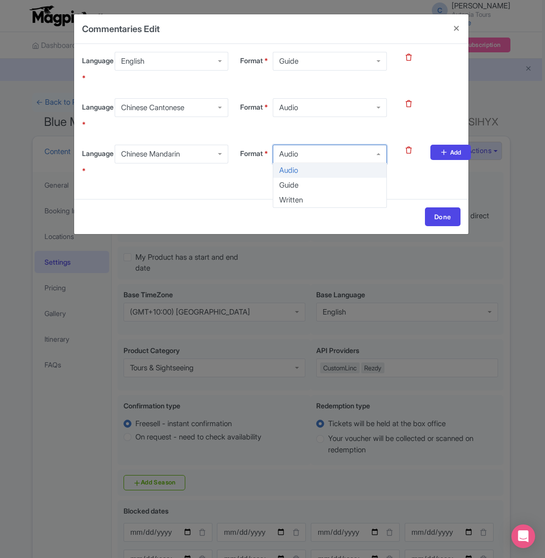
click at [291, 155] on div "Audio" at bounding box center [288, 154] width 19 height 9
click at [443, 158] on link "Add" at bounding box center [450, 152] width 40 height 15
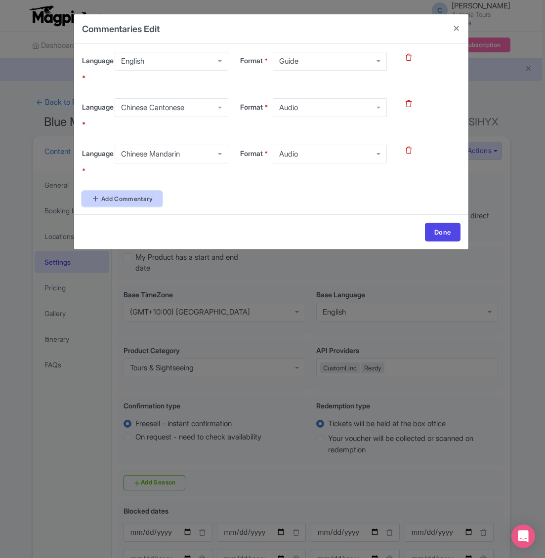
click at [130, 203] on link "Add Commentary" at bounding box center [122, 198] width 80 height 15
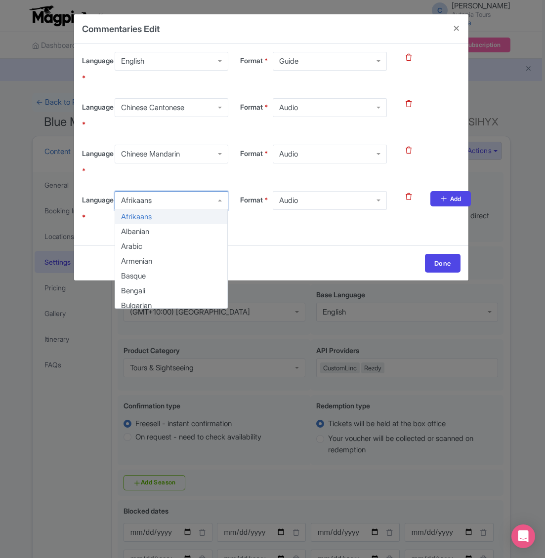
click at [137, 197] on div "Afrikaans" at bounding box center [136, 200] width 31 height 9
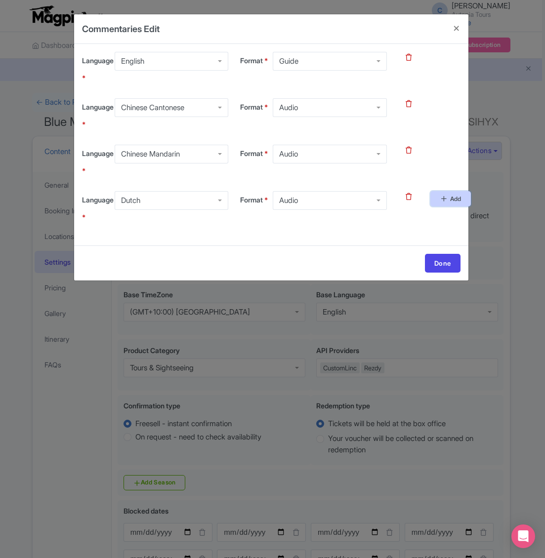
click at [436, 201] on link "Add" at bounding box center [450, 198] width 40 height 15
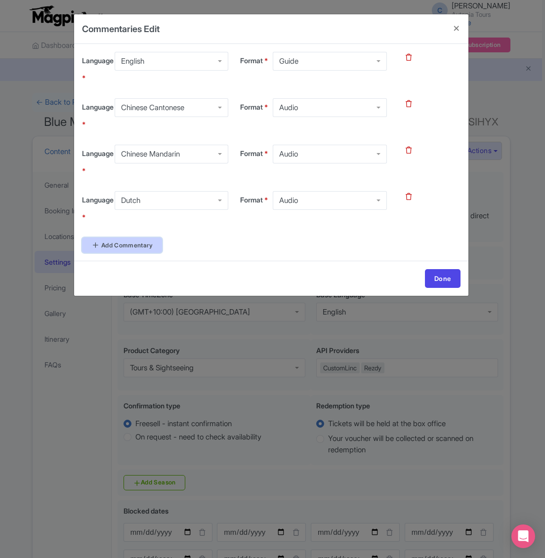
click at [131, 244] on link "Add Commentary" at bounding box center [122, 245] width 80 height 15
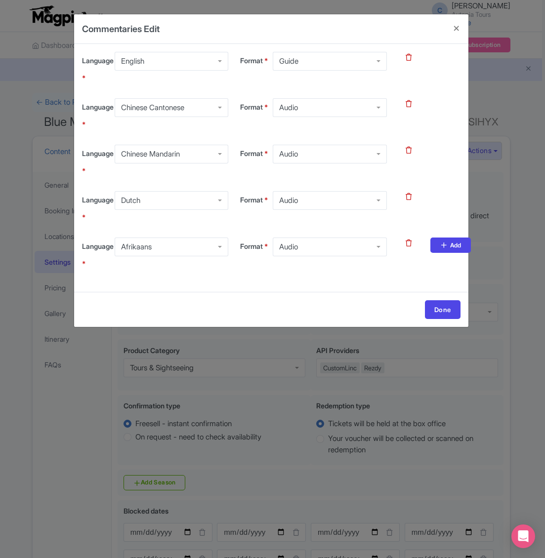
click at [134, 244] on div "Afrikaans" at bounding box center [136, 247] width 31 height 9
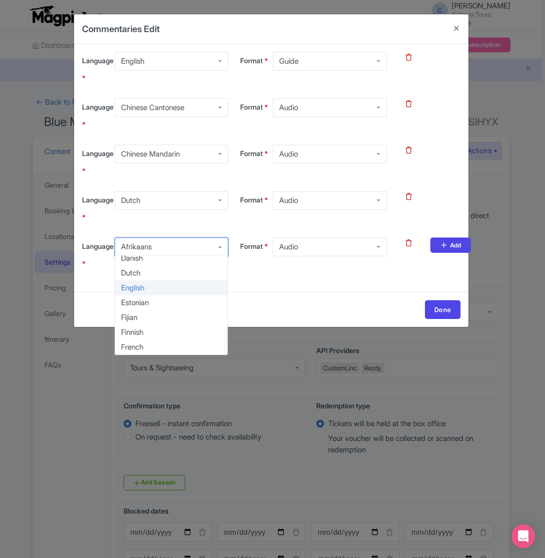
scroll to position [247, 0]
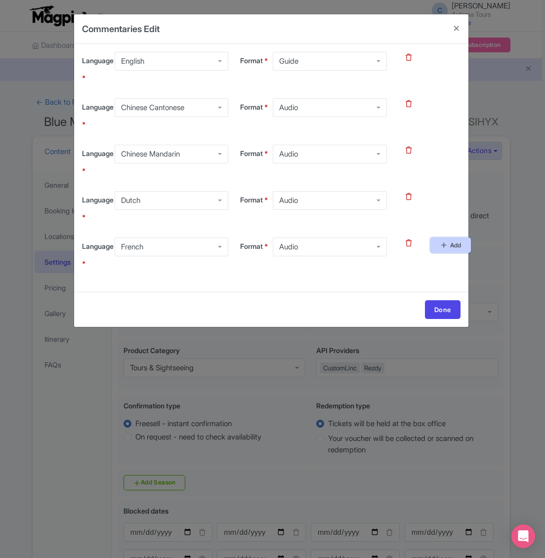
click at [446, 244] on icon at bounding box center [444, 245] width 8 height 8
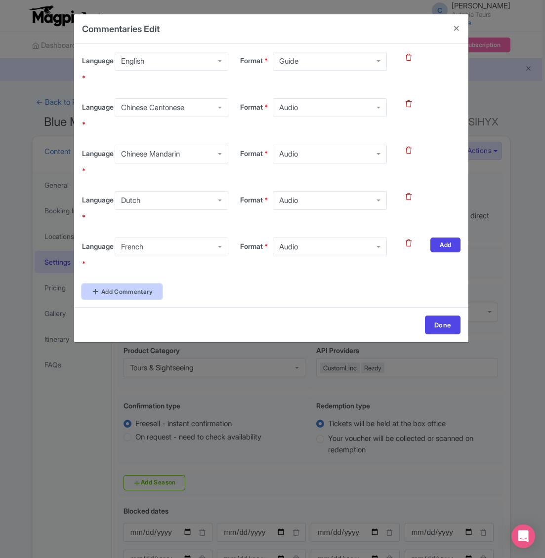
click at [126, 294] on link "Add Commentary" at bounding box center [122, 291] width 80 height 15
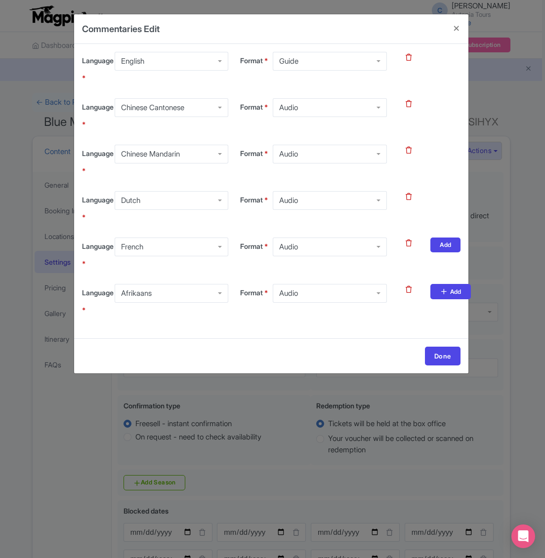
click at [144, 293] on div "Afrikaans" at bounding box center [136, 293] width 31 height 9
click at [154, 295] on div "French" at bounding box center [172, 293] width 114 height 19
click at [443, 296] on link "Add" at bounding box center [450, 291] width 40 height 15
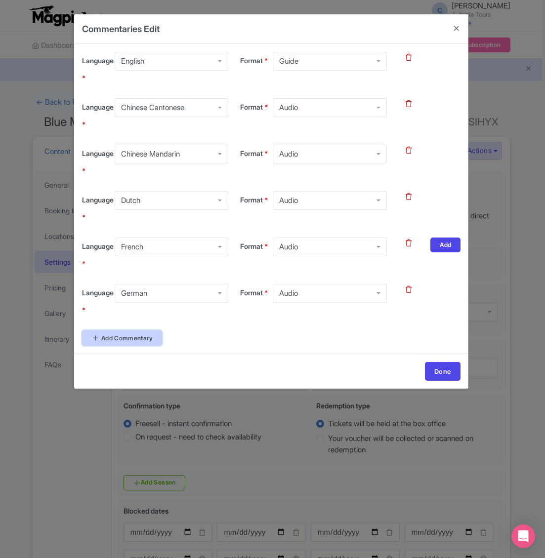
click at [133, 340] on link "Add Commentary" at bounding box center [122, 338] width 80 height 15
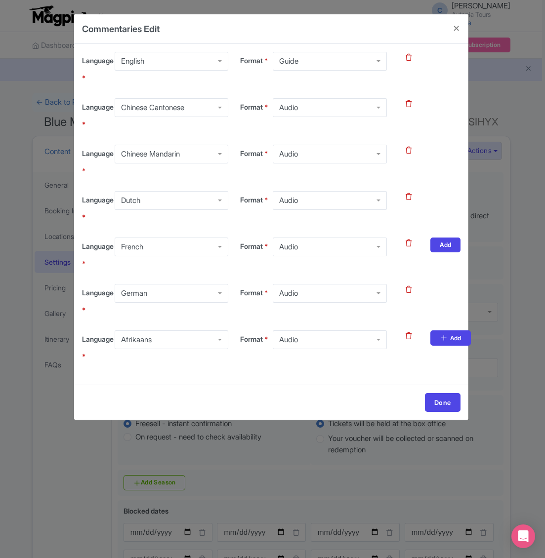
click at [147, 339] on div "Afrikaans" at bounding box center [136, 340] width 31 height 9
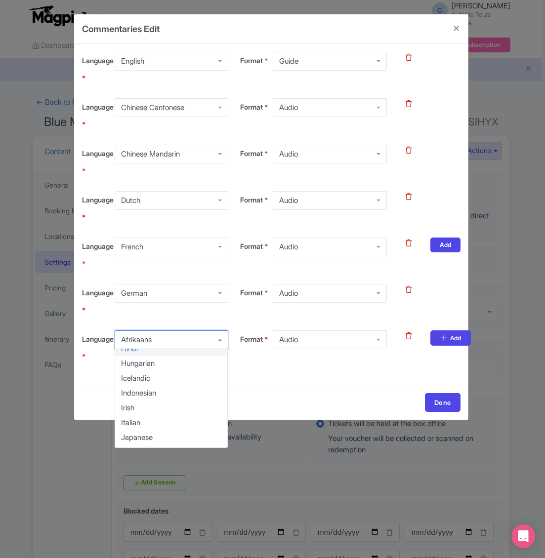
scroll to position [395, 0]
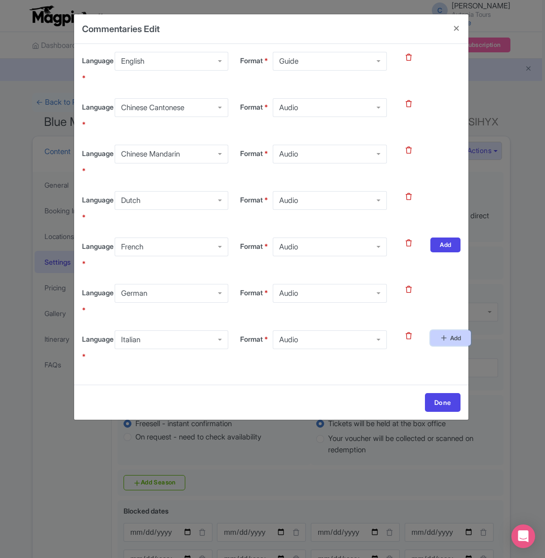
click at [440, 344] on link "Add" at bounding box center [450, 338] width 40 height 15
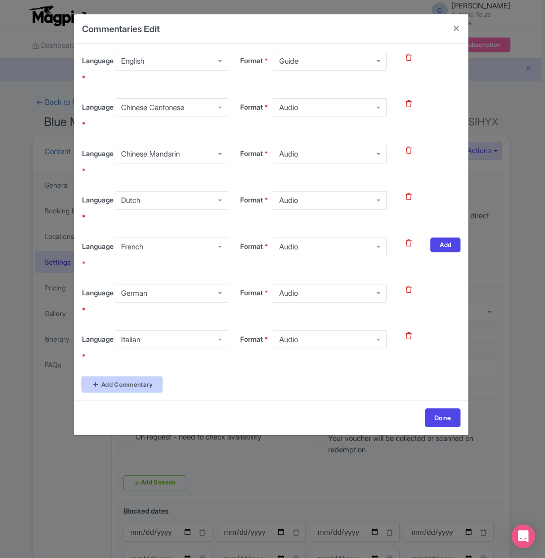
click at [136, 382] on link "Add Commentary" at bounding box center [122, 384] width 80 height 15
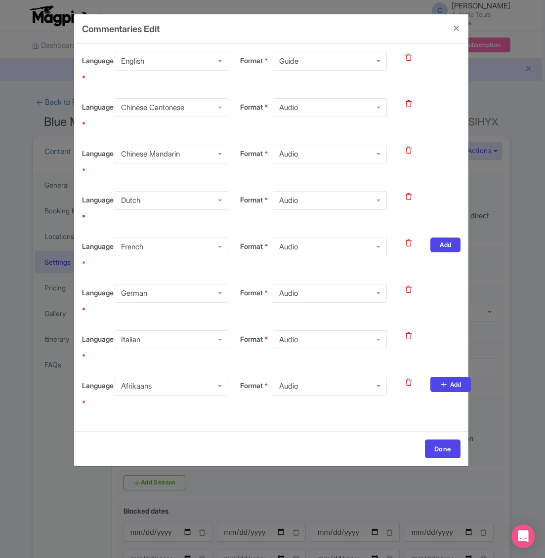
click at [136, 381] on div "Afrikaans" at bounding box center [172, 386] width 114 height 19
click at [441, 392] on link "Add" at bounding box center [450, 384] width 40 height 15
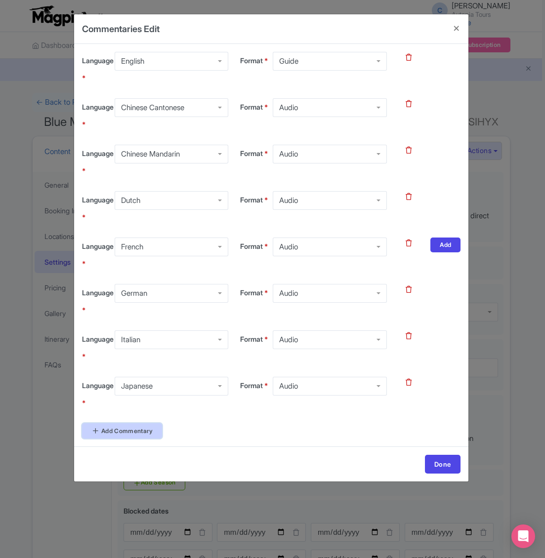
click at [128, 430] on link "Add Commentary" at bounding box center [122, 431] width 80 height 15
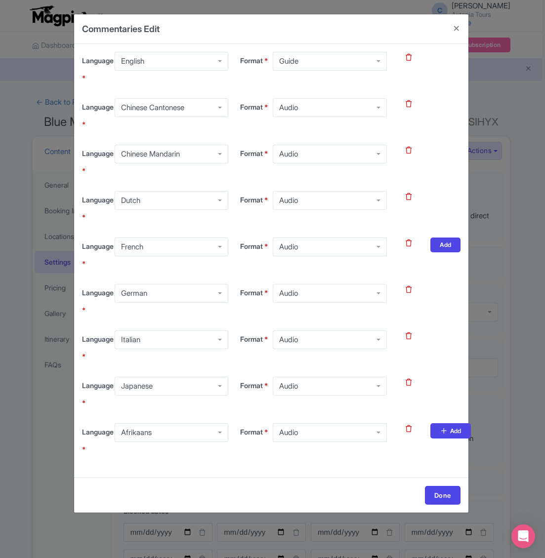
click at [138, 430] on div "Afrikaans" at bounding box center [136, 432] width 31 height 9
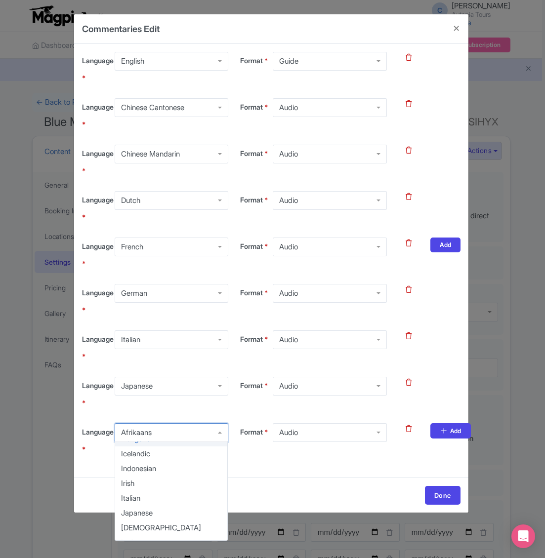
scroll to position [445, 0]
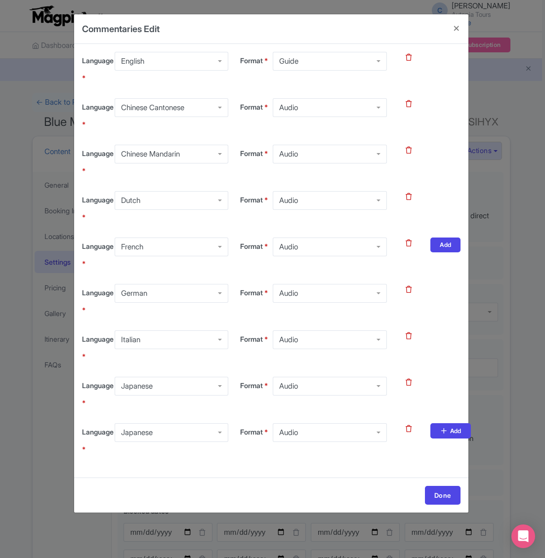
click at [168, 430] on div "Japanese" at bounding box center [172, 433] width 114 height 19
click at [439, 437] on link "Add" at bounding box center [450, 431] width 40 height 15
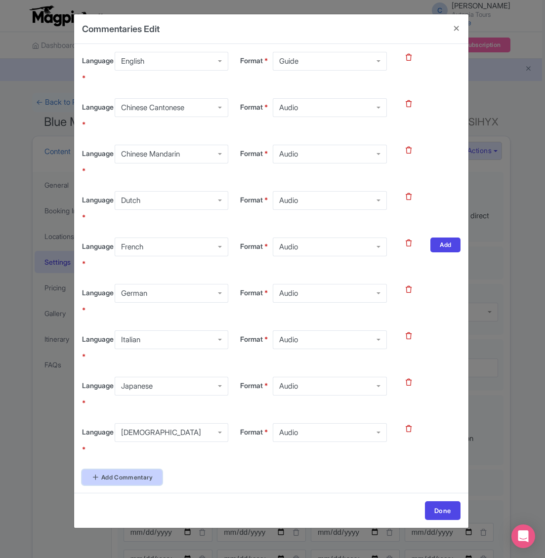
click at [140, 475] on link "Add Commentary" at bounding box center [122, 477] width 80 height 15
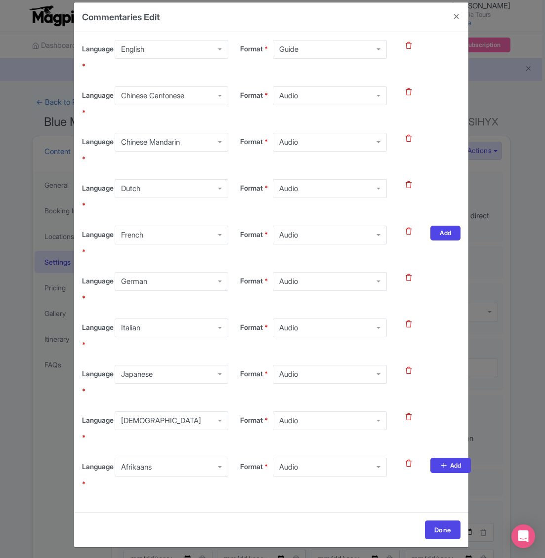
scroll to position [15, 0]
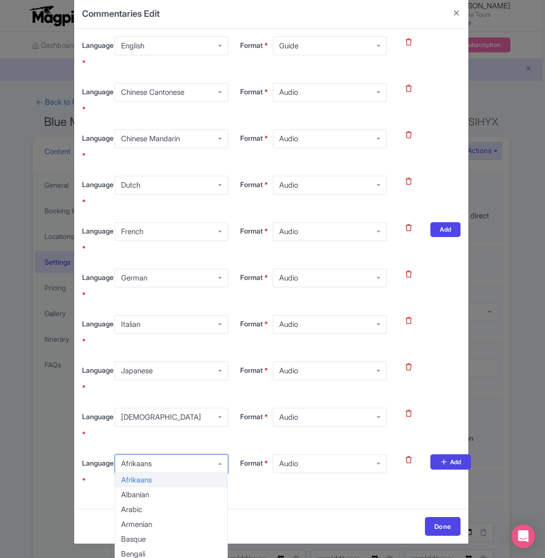
click at [152, 464] on div "Afrikaans" at bounding box center [136, 464] width 31 height 9
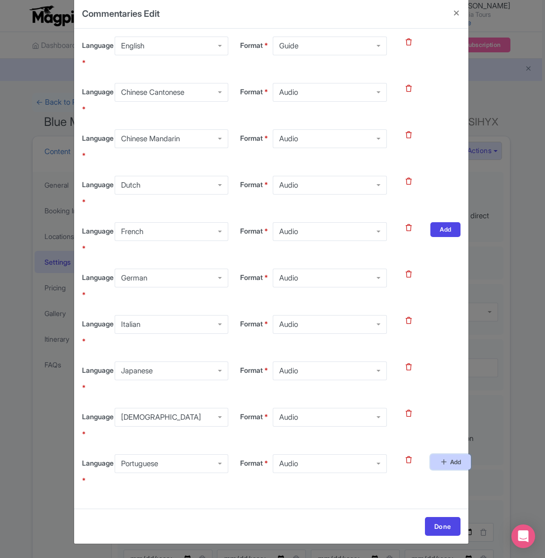
click at [435, 461] on link "Add" at bounding box center [450, 462] width 40 height 15
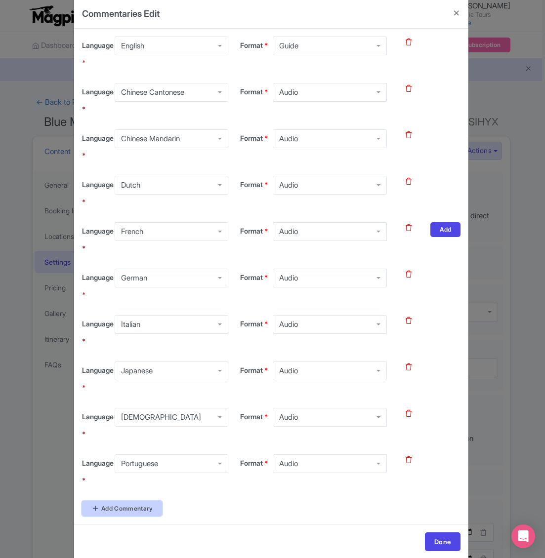
click at [119, 512] on link "Add Commentary" at bounding box center [122, 508] width 80 height 15
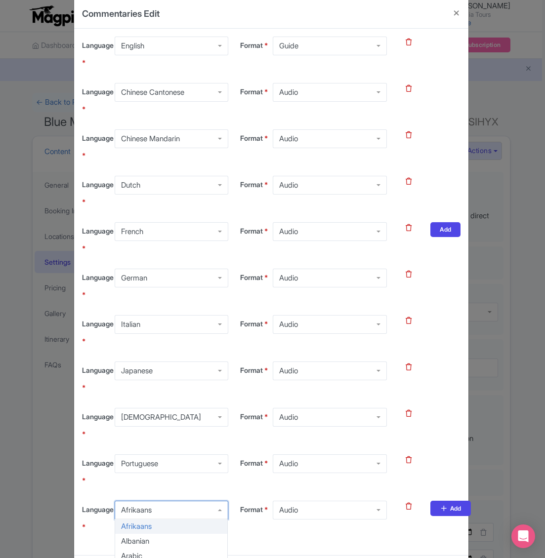
click at [143, 511] on div "Afrikaans" at bounding box center [136, 510] width 31 height 9
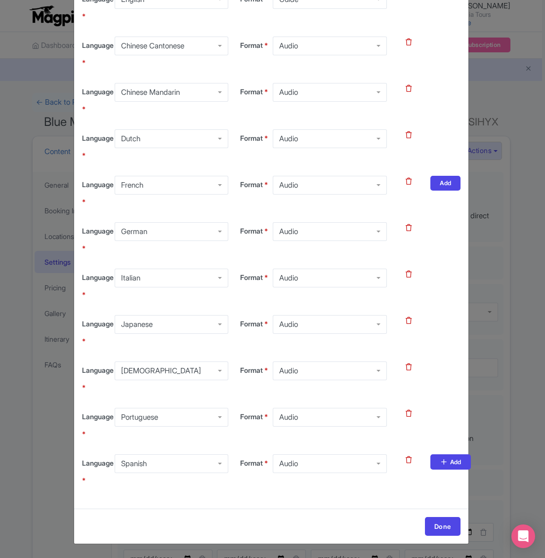
scroll to position [62, 0]
click at [436, 470] on link "Add" at bounding box center [450, 462] width 40 height 15
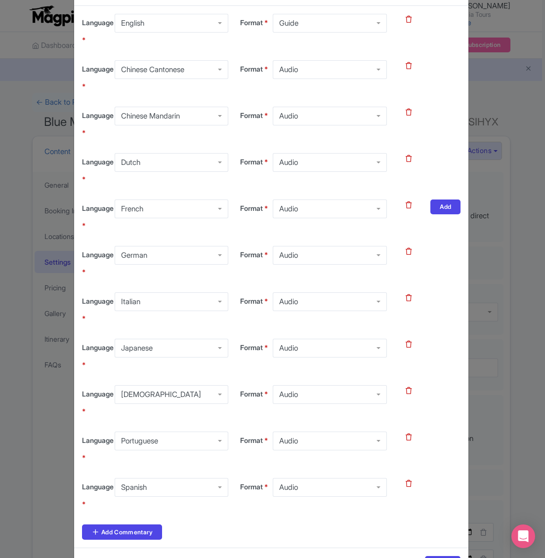
scroll to position [77, 0]
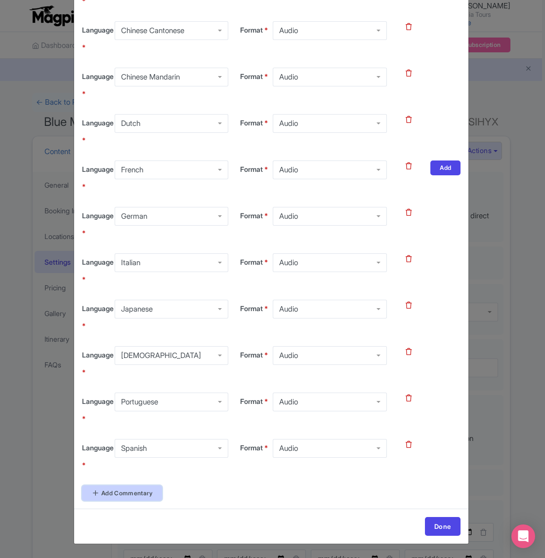
click at [146, 492] on link "Add Commentary" at bounding box center [122, 493] width 80 height 15
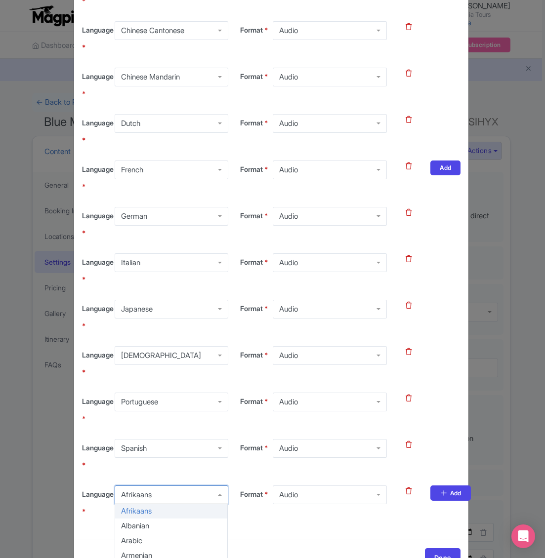
click at [165, 495] on div "Afrikaans" at bounding box center [172, 495] width 114 height 19
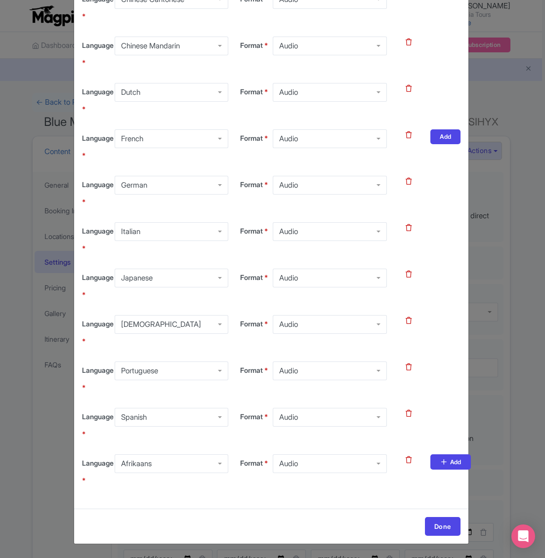
scroll to position [108, 0]
click at [407, 446] on div "Language * English English Afrikaans Albanian Arabic Armenian Basque Bengali Bu…" at bounding box center [271, 222] width 379 height 557
click at [408, 461] on icon at bounding box center [409, 460] width 6 height 7
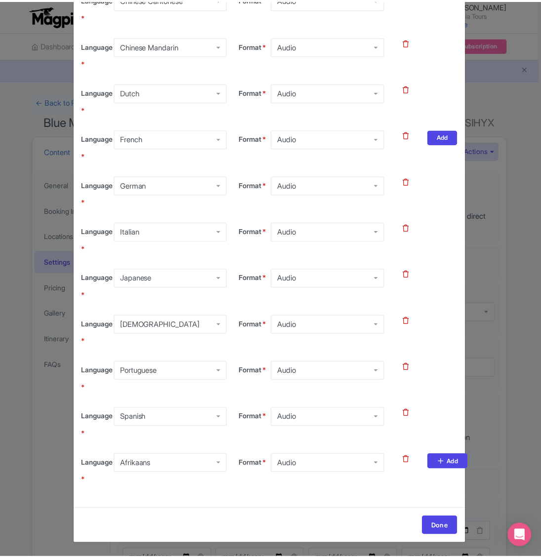
scroll to position [62, 0]
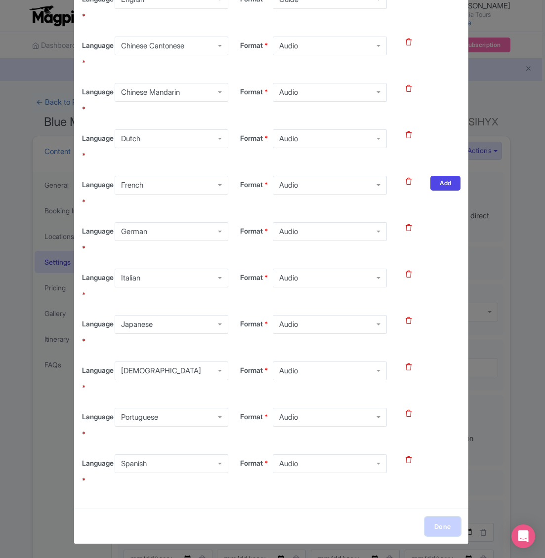
click at [433, 531] on link "Done" at bounding box center [443, 526] width 36 height 19
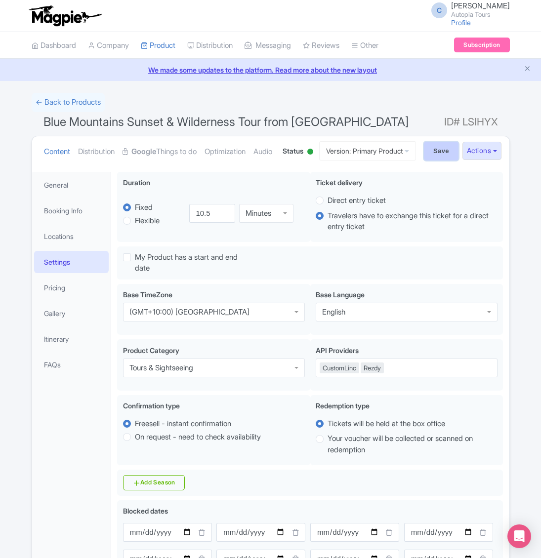
click at [438, 161] on input "Save" at bounding box center [441, 151] width 35 height 19
type input "Saving..."
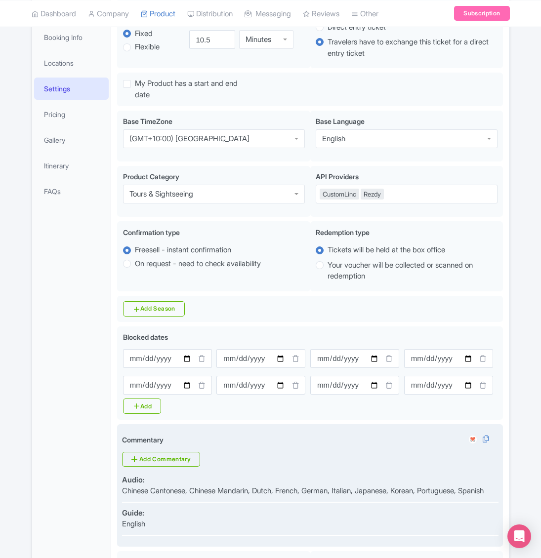
scroll to position [247, 0]
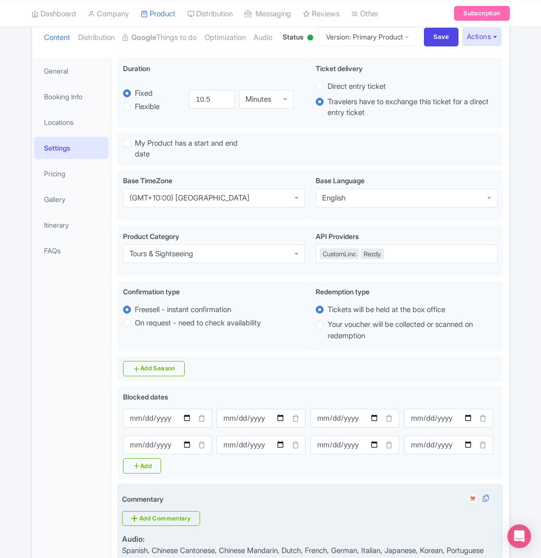
scroll to position [111, 0]
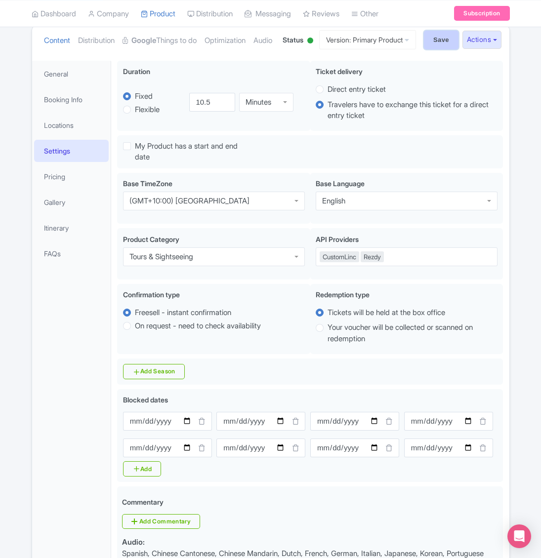
click at [436, 49] on input "Save" at bounding box center [441, 40] width 35 height 19
type input "Saving..."
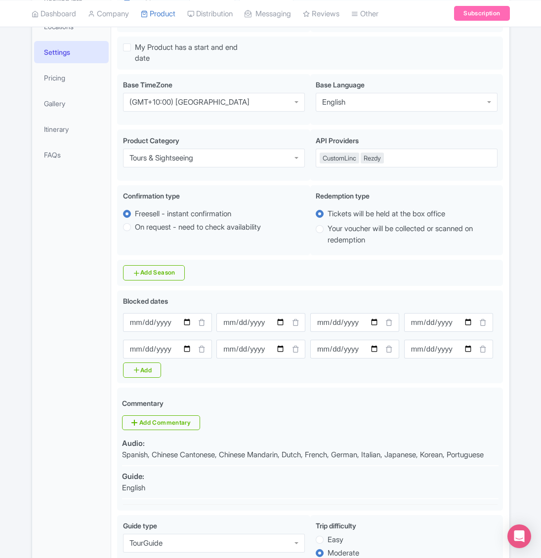
click at [518, 81] on div "Success Product updated successfully ← Back to Products Blue Mountains Sunset &…" at bounding box center [270, 549] width 541 height 1333
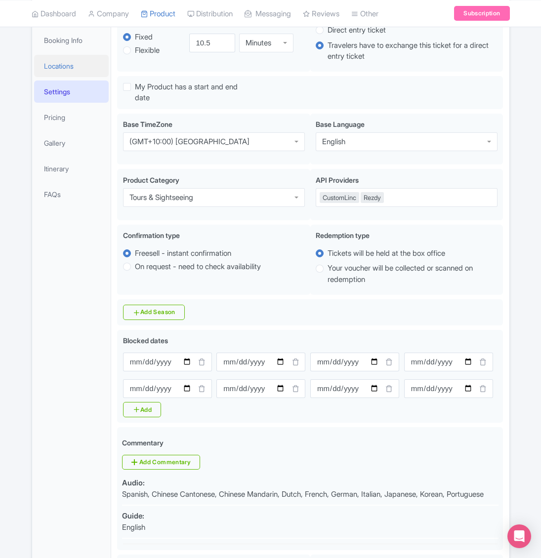
scroll to position [111, 0]
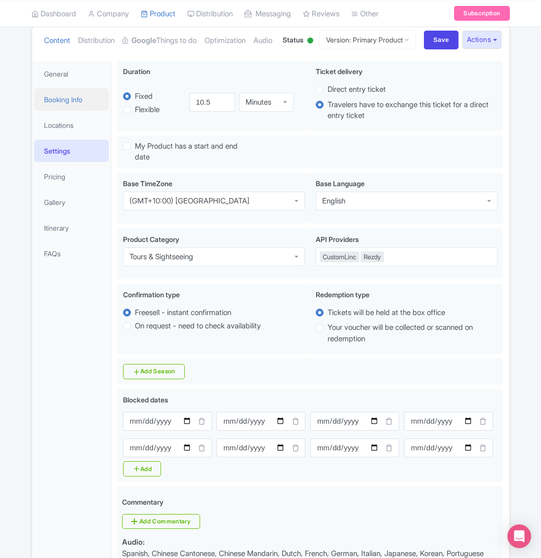
click at [63, 111] on link "Booking Info" at bounding box center [71, 99] width 75 height 22
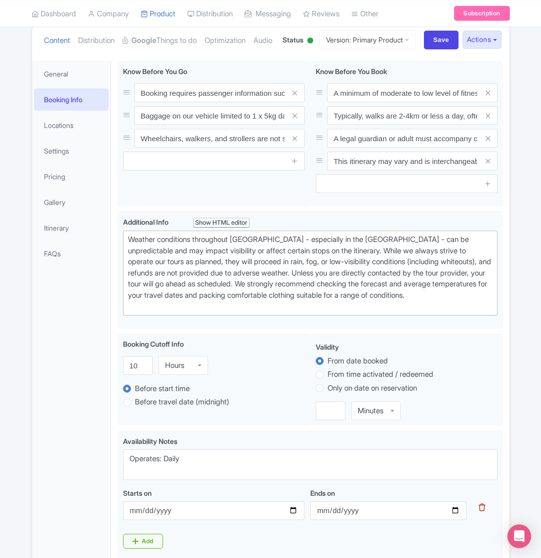
click at [520, 70] on div "Success Product updated successfully ← Back to Products Blue Mountains Sunset &…" at bounding box center [270, 467] width 541 height 971
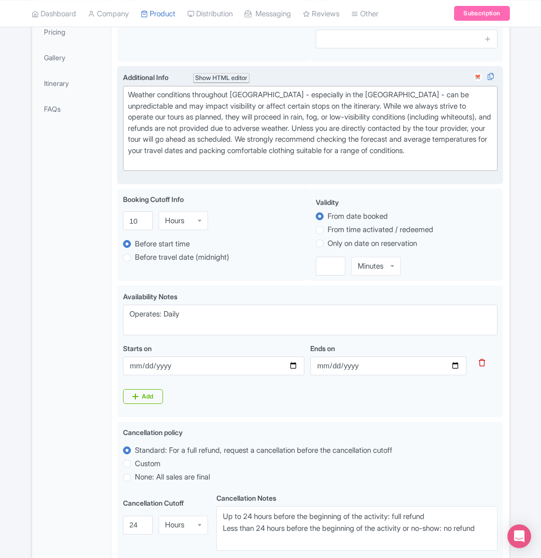
scroll to position [259, 0]
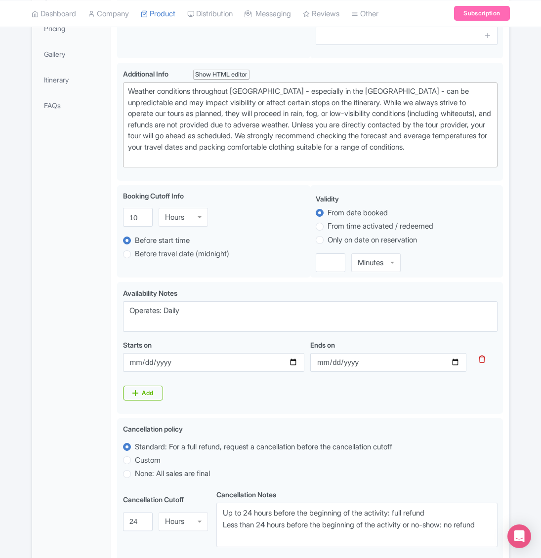
click at [54, 501] on div "General Booking Info Locations Settings Pricing Gallery Itinerary FAQs" at bounding box center [72, 359] width 80 height 892
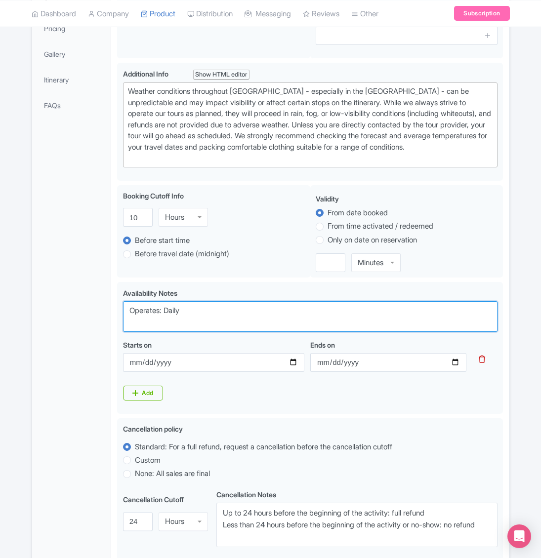
drag, startPoint x: 206, startPoint y: 357, endPoint x: 76, endPoint y: 353, distance: 130.0
click at [76, 353] on div "General Booking Info Locations Settings Pricing Gallery Itinerary FAQs Booking …" at bounding box center [270, 355] width 477 height 897
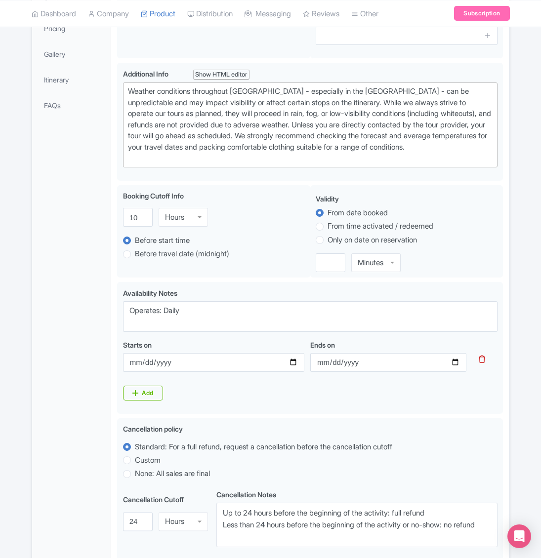
click at [53, 515] on div "General Booking Info Locations Settings Pricing Gallery Itinerary FAQs" at bounding box center [72, 359] width 80 height 892
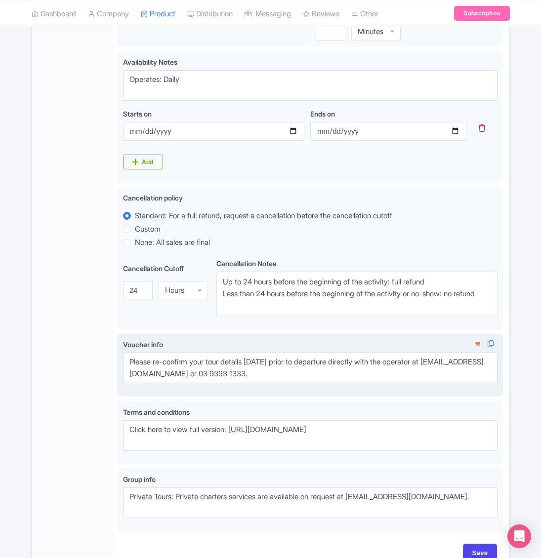
scroll to position [507, 0]
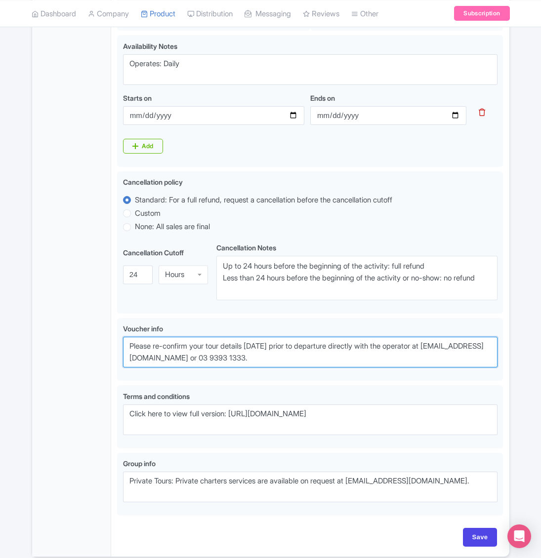
drag, startPoint x: 292, startPoint y: 410, endPoint x: 86, endPoint y: 398, distance: 205.9
click at [86, 398] on div "General Booking Info Locations Settings Pricing Gallery Itinerary FAQs Booking …" at bounding box center [270, 108] width 477 height 897
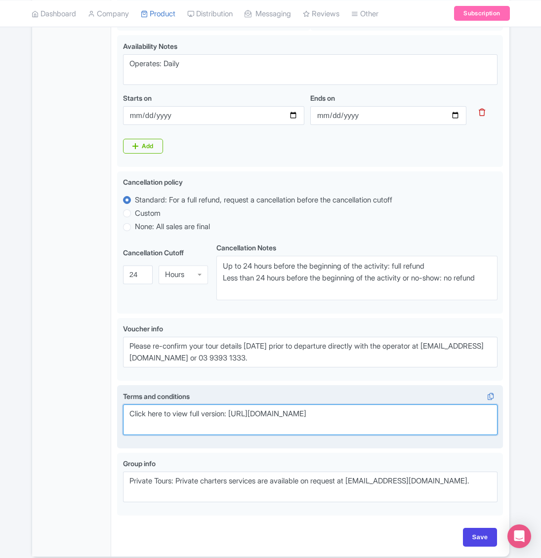
click at [249, 435] on textarea "Click here to view full version: [URL][DOMAIN_NAME]" at bounding box center [310, 420] width 375 height 31
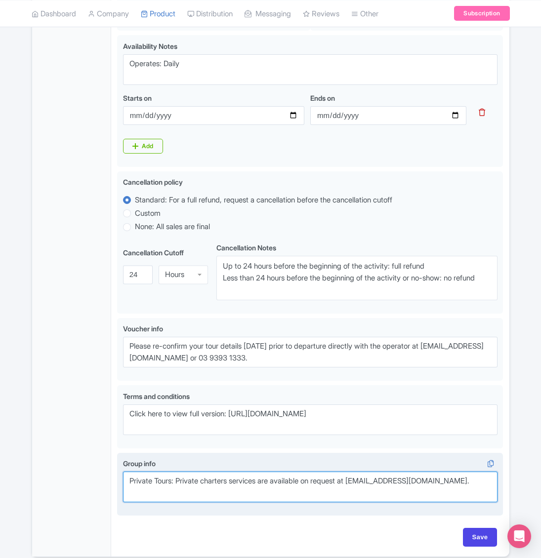
click at [238, 503] on textarea "Private Tours: Private charters services are available on request at [EMAIL_ADD…" at bounding box center [310, 487] width 375 height 31
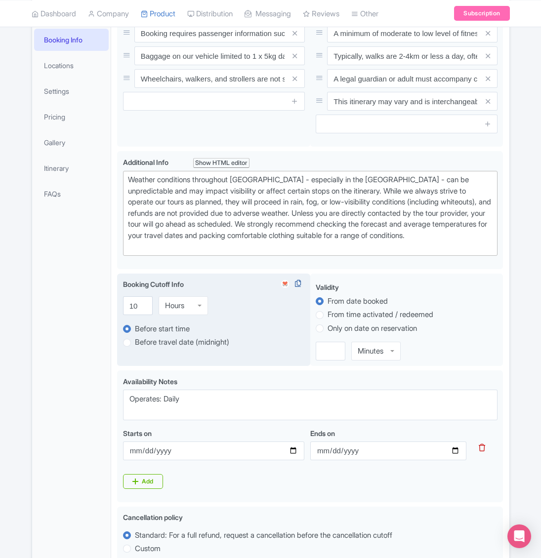
scroll to position [0, 0]
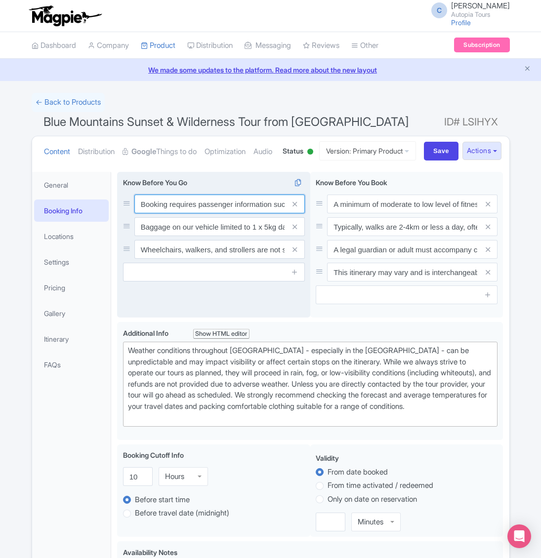
click at [201, 213] on input "Booking requires passenger information such as date of birth, and phone number." at bounding box center [219, 204] width 170 height 19
click at [209, 236] on input "Baggage on our vehicle limited to 1 x 5kg day bag." at bounding box center [219, 226] width 170 height 19
click at [187, 259] on input "Wheelchairs, walkers, and strollers are not suitable." at bounding box center [219, 249] width 170 height 19
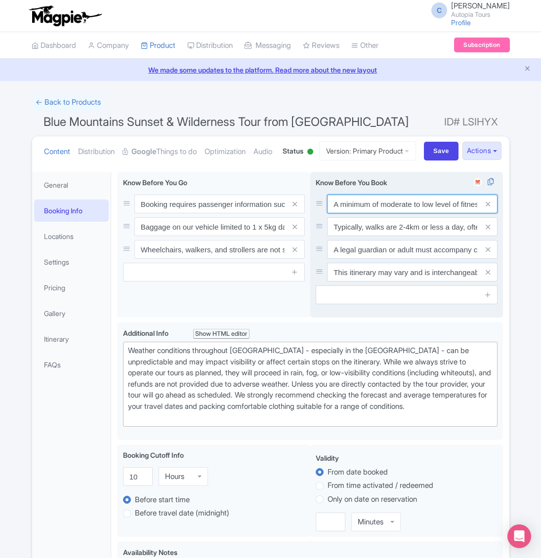
click at [388, 213] on input "A minimum of moderate to low level of fitness is required to complete the walks." at bounding box center [412, 204] width 170 height 19
click at [382, 236] on input "Typically, walks are 2-4km or less a day, often in direct sunlight." at bounding box center [412, 226] width 170 height 19
click at [366, 259] on input "A legal guardian or adult must accompany children between 6 and 17 years old." at bounding box center [412, 249] width 170 height 19
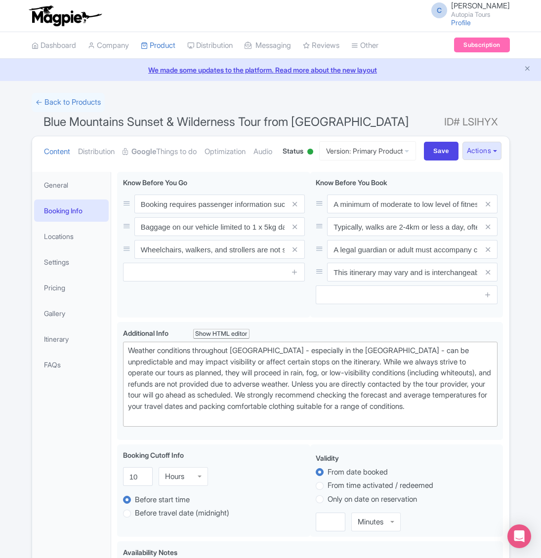
click at [157, 42] on link "Product" at bounding box center [158, 45] width 35 height 27
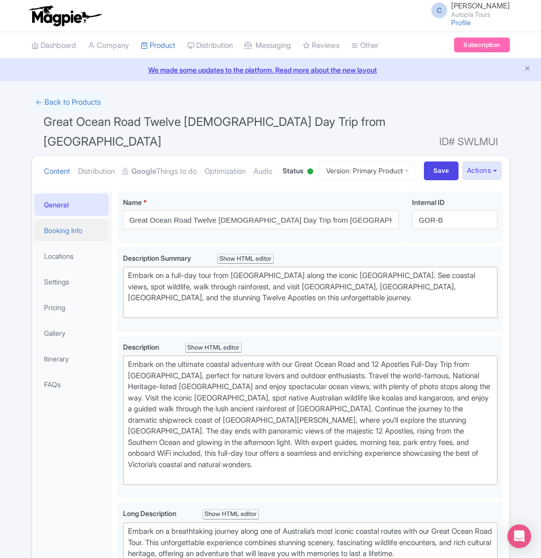
click at [70, 242] on link "Booking Info" at bounding box center [71, 230] width 75 height 22
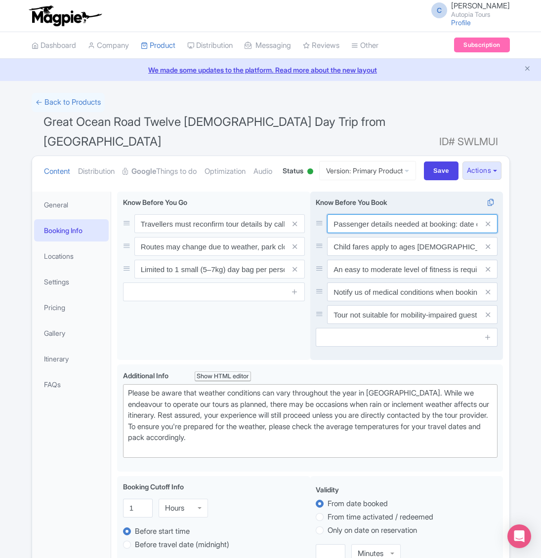
click at [369, 233] on input "Passenger details needed at booking: date of birth, [MEDICAL_DATA], and contact…" at bounding box center [412, 223] width 170 height 19
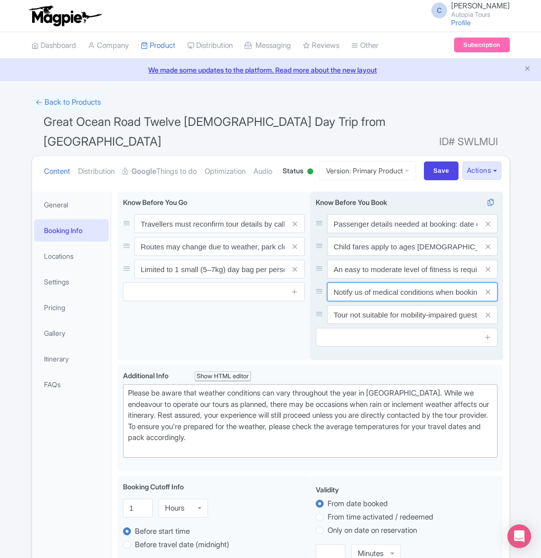
click at [349, 301] on input "Notify us of medical conditions when booking. Tour requires moderate to high fi…" at bounding box center [412, 292] width 170 height 19
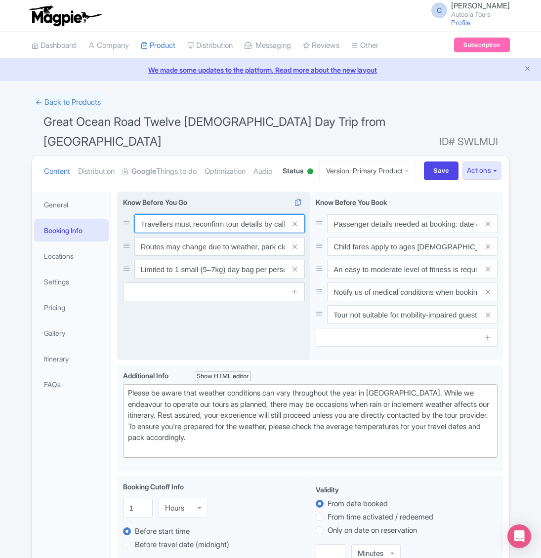
click at [242, 233] on input "Travellers must reconfirm tour details by calling [PHONE_NUMBER] [DATE] before …" at bounding box center [219, 223] width 170 height 19
click at [203, 256] on input "Routes may change due to weather, park closures, or road conditions. Guest safe…" at bounding box center [219, 246] width 170 height 19
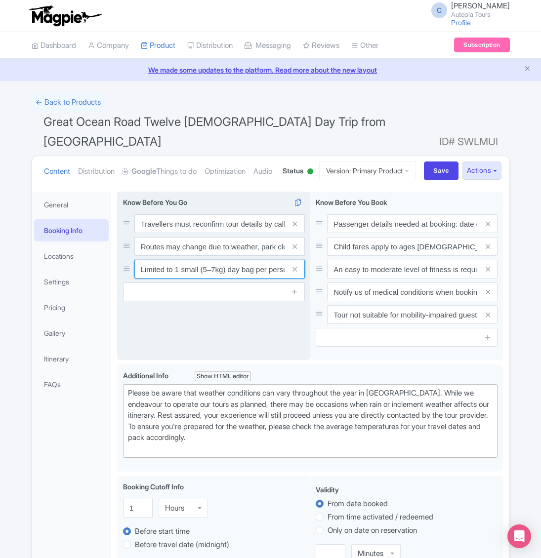
click at [170, 279] on input "Limited to 1 small (5–7kg) day bag per person. No suitcases—please store them a…" at bounding box center [219, 269] width 170 height 19
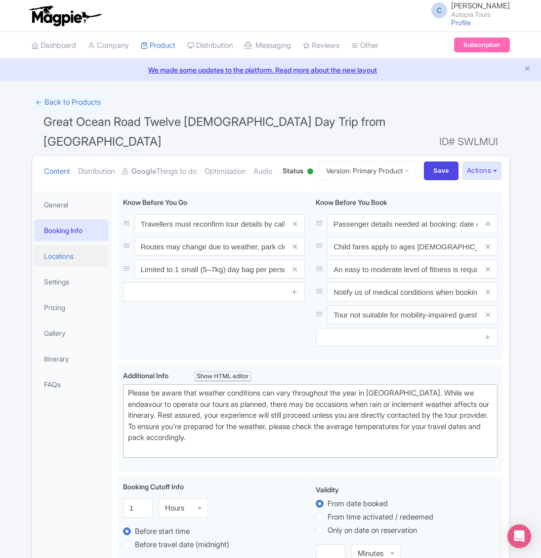
click at [73, 267] on link "Locations" at bounding box center [71, 256] width 75 height 22
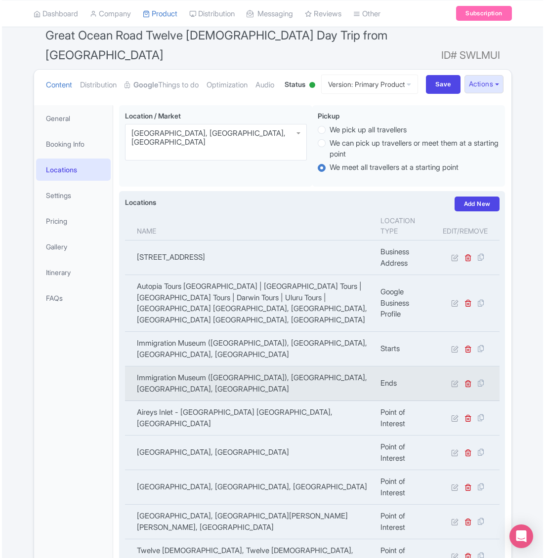
scroll to position [99, 0]
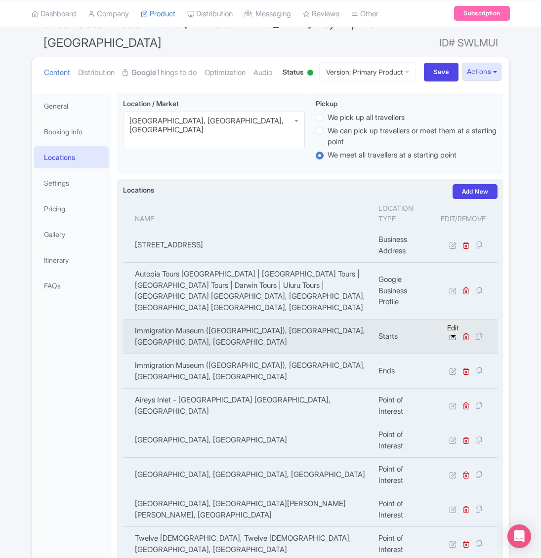
click at [452, 340] on icon at bounding box center [452, 336] width 7 height 7
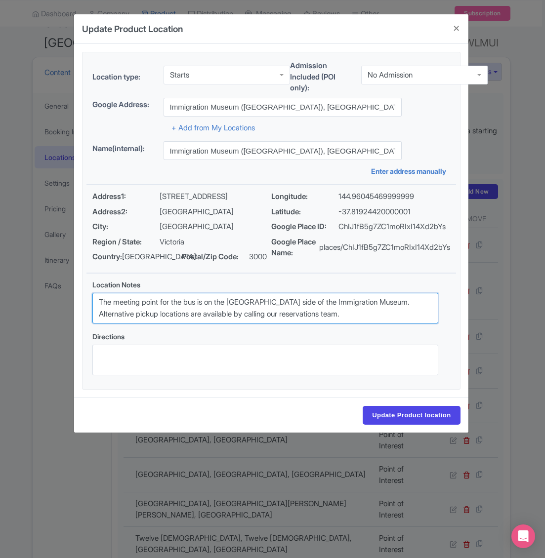
click at [235, 316] on textarea "The meeting point for the bus is on the [GEOGRAPHIC_DATA] side of the Immigrati…" at bounding box center [265, 308] width 346 height 31
click at [240, 30] on div "Update Product Location" at bounding box center [271, 29] width 394 height 30
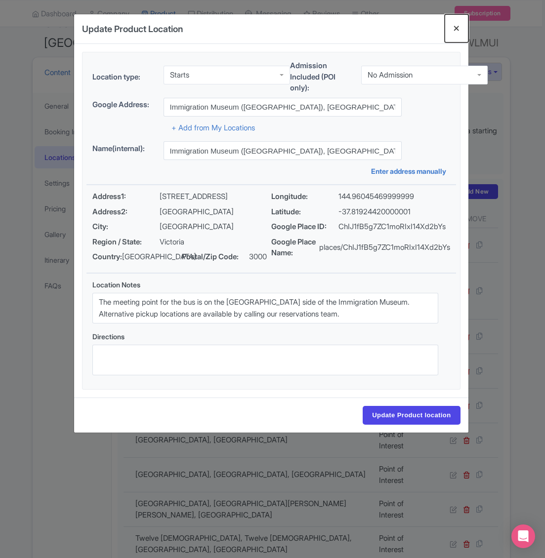
click at [453, 29] on button "Close" at bounding box center [457, 28] width 24 height 28
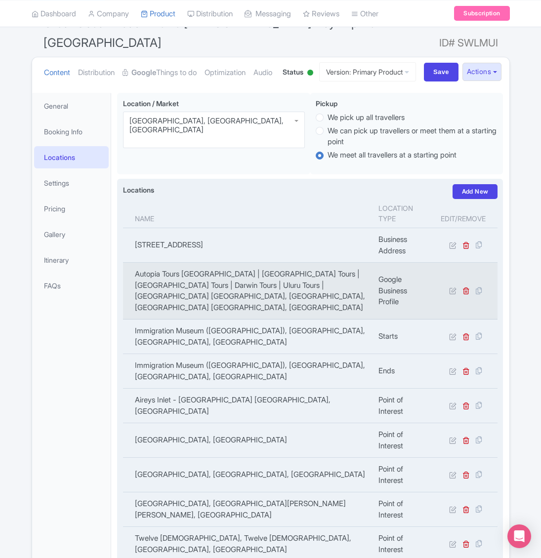
click at [326, 307] on td "Autopia Tours [GEOGRAPHIC_DATA] | [GEOGRAPHIC_DATA] Tours | [GEOGRAPHIC_DATA] T…" at bounding box center [248, 291] width 250 height 57
click at [452, 295] on icon at bounding box center [452, 290] width 7 height 7
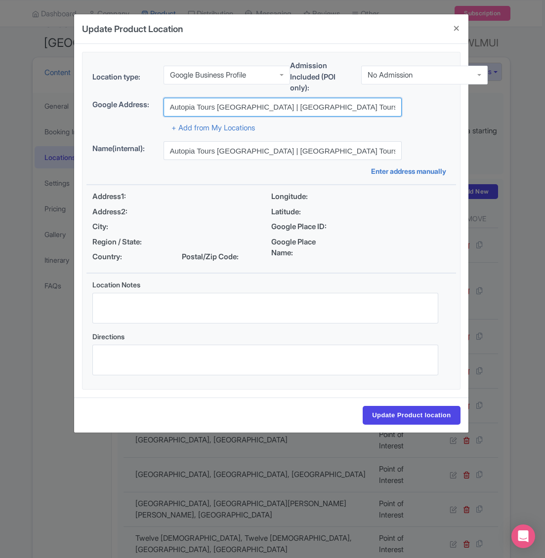
click at [208, 109] on input "Autopia Tours [GEOGRAPHIC_DATA] | [GEOGRAPHIC_DATA] Tours | [GEOGRAPHIC_DATA] T…" at bounding box center [283, 107] width 239 height 19
